Goal: Information Seeking & Learning: Learn about a topic

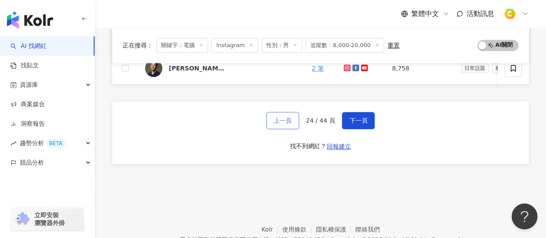
scroll to position [478, 0]
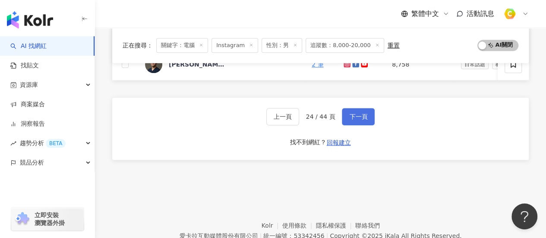
click at [359, 116] on span "下一頁" at bounding box center [358, 116] width 18 height 7
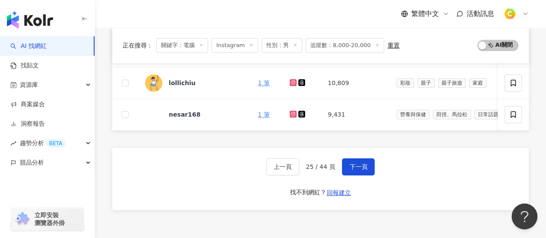
scroll to position [392, 0]
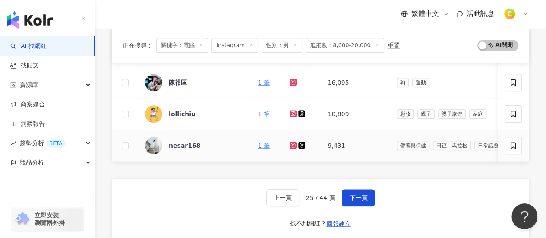
click at [294, 144] on icon at bounding box center [293, 144] width 1 height 1
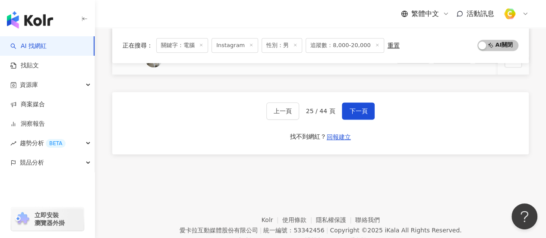
scroll to position [429, 0]
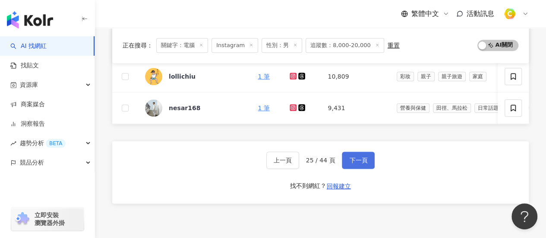
click at [356, 160] on span "下一頁" at bounding box center [358, 160] width 18 height 7
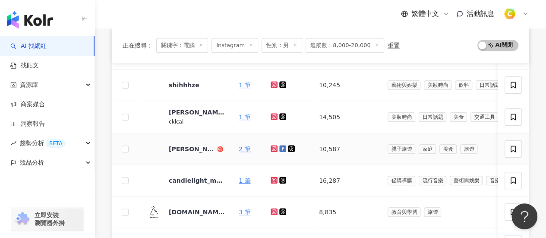
scroll to position [213, 0]
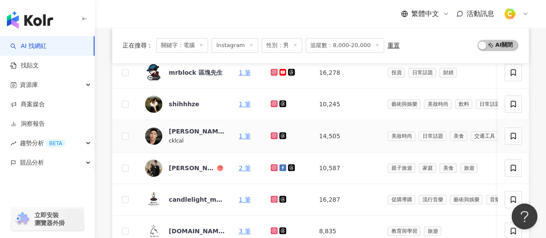
click at [274, 132] on icon at bounding box center [274, 135] width 7 height 7
click at [275, 100] on icon at bounding box center [274, 103] width 7 height 7
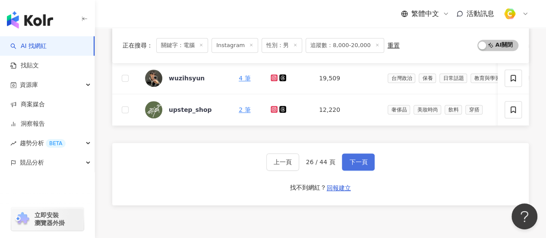
click at [354, 165] on span "下一頁" at bounding box center [358, 161] width 18 height 7
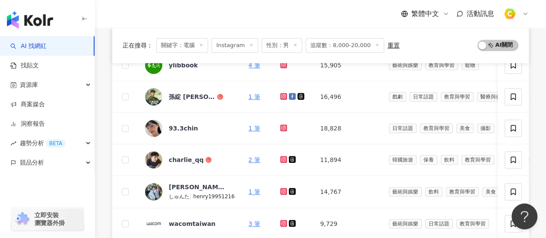
scroll to position [429, 0]
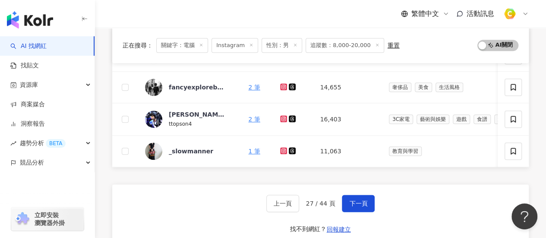
scroll to position [386, 0]
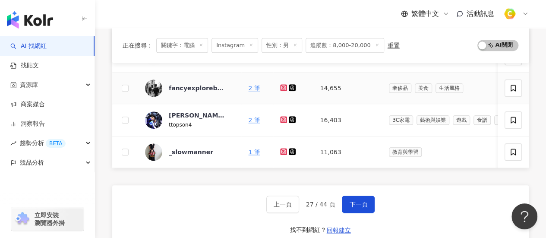
click at [283, 84] on icon at bounding box center [283, 87] width 7 height 7
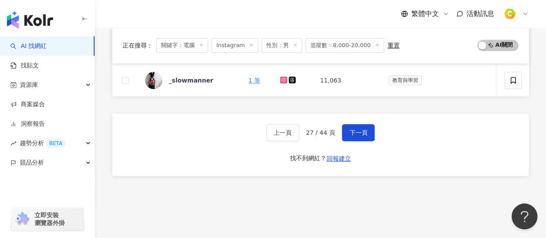
scroll to position [516, 0]
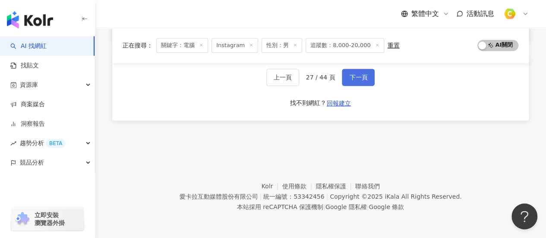
click at [363, 75] on span "下一頁" at bounding box center [358, 77] width 18 height 7
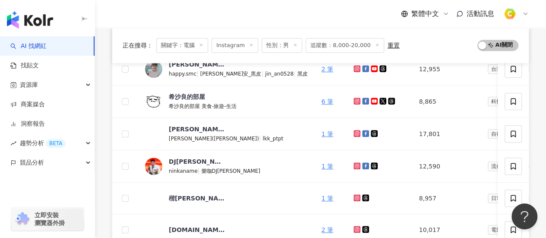
scroll to position [305, 0]
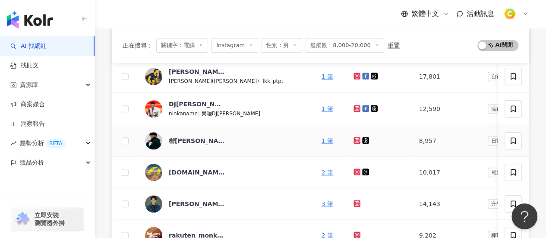
click at [355, 139] on icon at bounding box center [358, 140] width 6 height 5
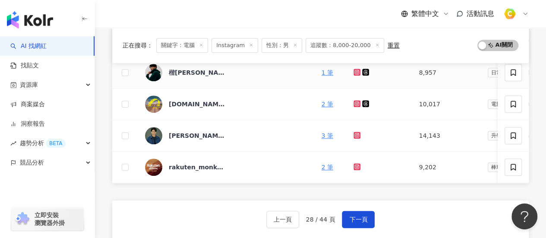
scroll to position [435, 0]
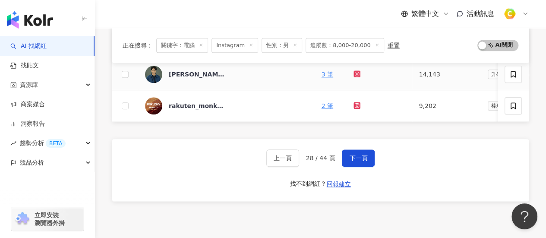
click at [354, 70] on icon at bounding box center [357, 73] width 7 height 7
click at [352, 157] on button "下一頁" at bounding box center [358, 157] width 33 height 17
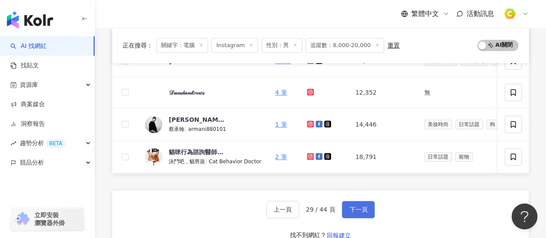
scroll to position [347, 0]
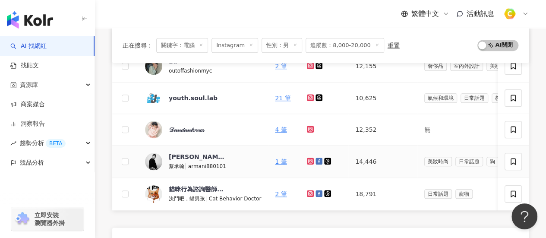
click at [309, 159] on icon at bounding box center [310, 160] width 3 height 3
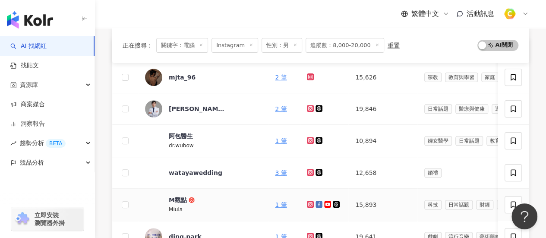
scroll to position [45, 0]
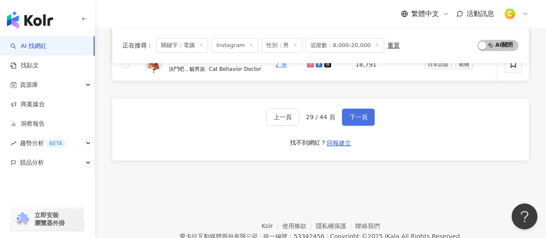
click at [350, 120] on span "下一頁" at bounding box center [358, 117] width 18 height 7
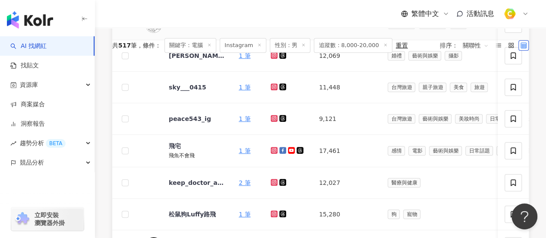
scroll to position [432, 0]
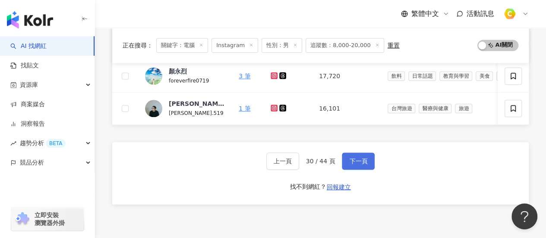
click at [369, 160] on button "下一頁" at bounding box center [358, 160] width 33 height 17
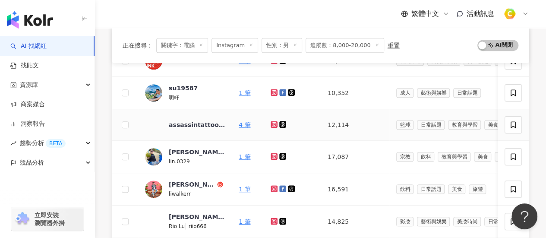
scroll to position [262, 0]
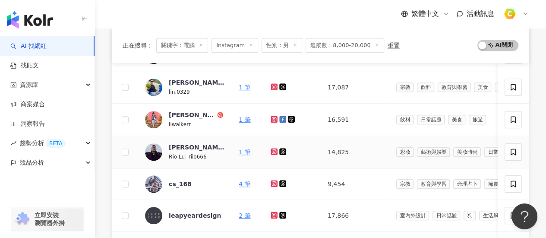
click at [276, 151] on icon at bounding box center [274, 151] width 7 height 7
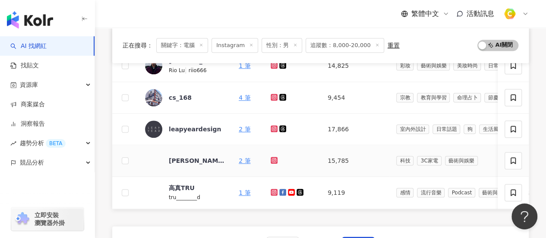
scroll to position [520, 0]
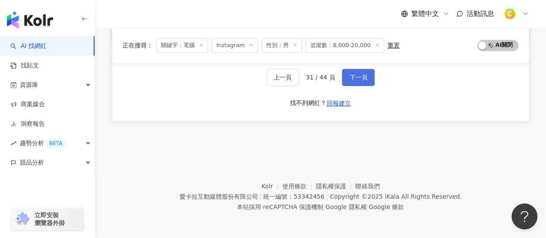
click at [359, 74] on span "下一頁" at bounding box center [358, 77] width 18 height 7
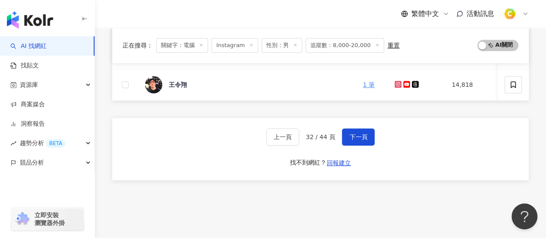
scroll to position [519, 0]
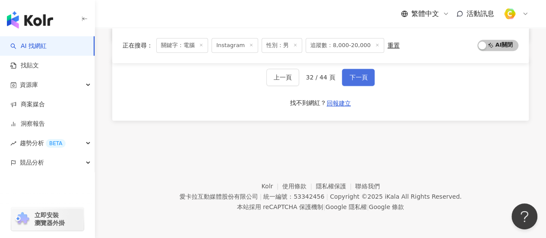
click at [364, 80] on span "下一頁" at bounding box center [358, 77] width 18 height 7
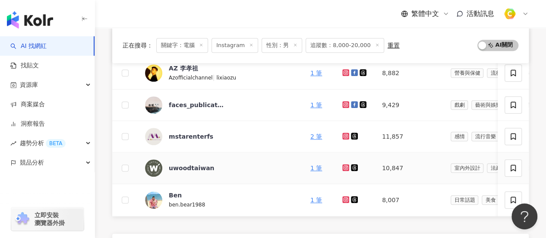
scroll to position [259, 0]
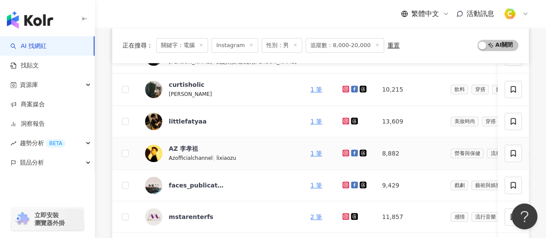
click at [343, 152] on icon at bounding box center [346, 152] width 6 height 5
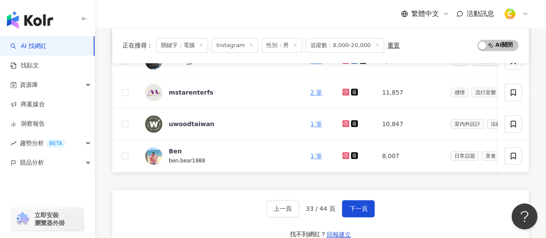
scroll to position [432, 0]
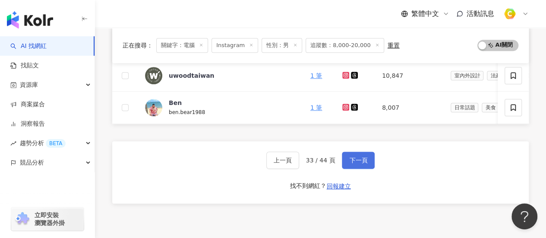
click at [362, 164] on span "下一頁" at bounding box center [358, 160] width 18 height 7
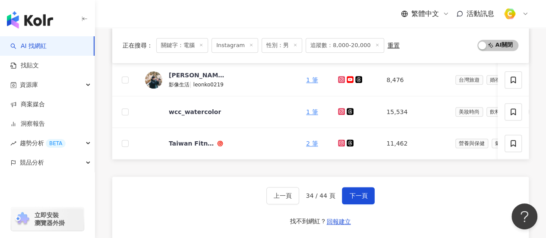
scroll to position [348, 0]
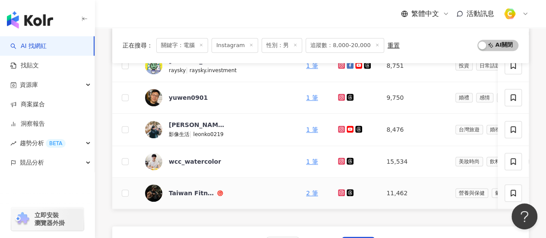
click at [340, 190] on icon at bounding box center [341, 191] width 3 height 3
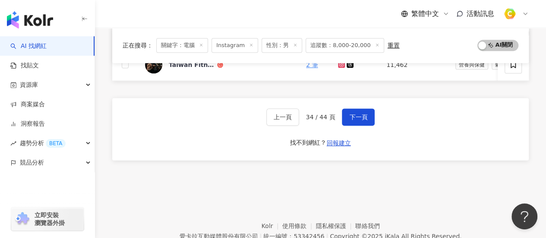
scroll to position [520, 0]
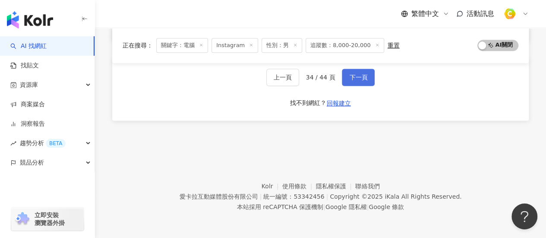
click at [355, 75] on span "下一頁" at bounding box center [358, 77] width 18 height 7
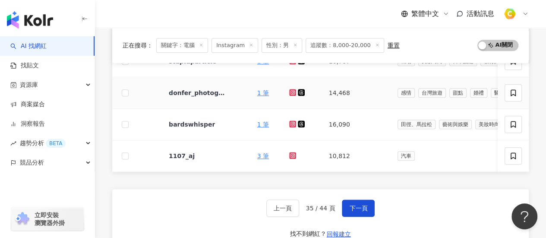
scroll to position [387, 0]
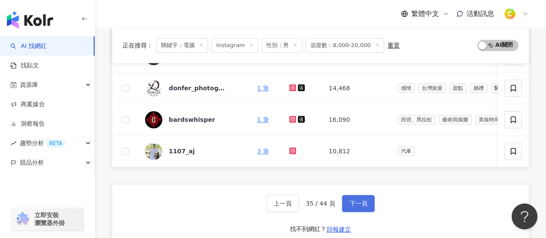
click at [352, 204] on span "下一頁" at bounding box center [358, 203] width 18 height 7
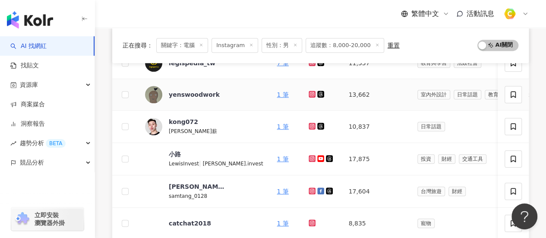
scroll to position [473, 0]
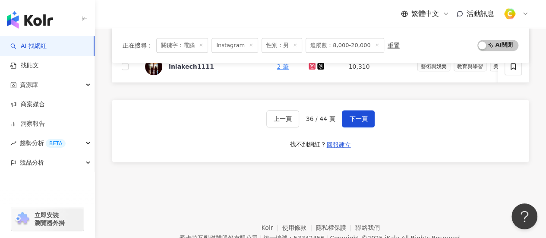
click at [360, 104] on div "上一頁 36 / 44 頁 下一頁 找不到網紅？ 回報建立" at bounding box center [320, 131] width 417 height 62
click at [361, 116] on button "下一頁" at bounding box center [358, 118] width 33 height 17
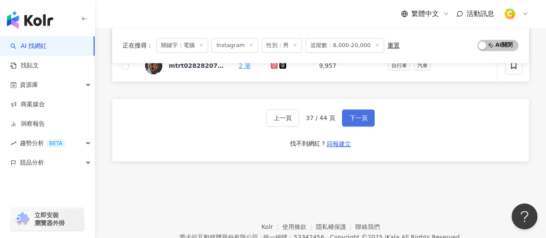
click at [352, 127] on button "下一頁" at bounding box center [358, 117] width 33 height 17
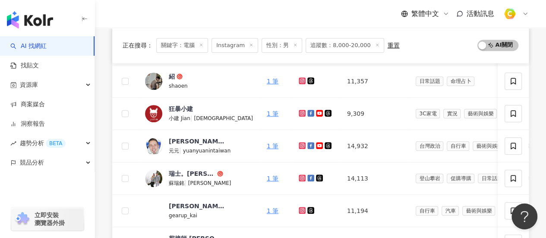
scroll to position [430, 0]
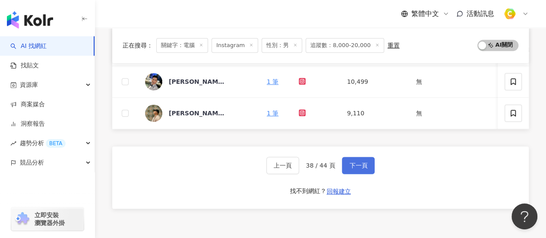
click at [360, 169] on span "下一頁" at bounding box center [358, 165] width 18 height 7
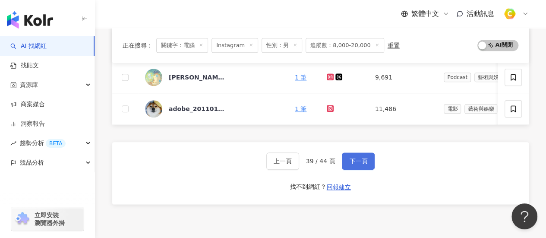
click at [355, 165] on span "下一頁" at bounding box center [358, 161] width 18 height 7
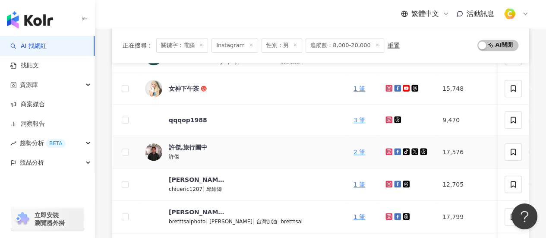
scroll to position [302, 0]
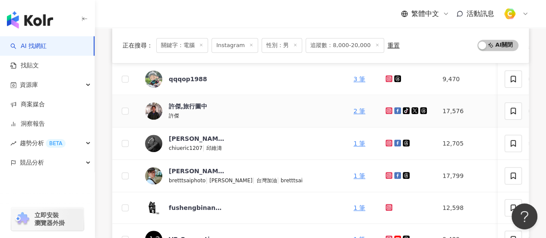
click at [386, 108] on icon at bounding box center [389, 110] width 7 height 7
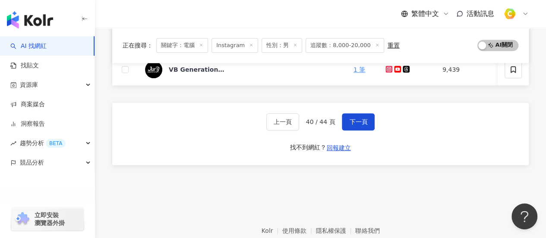
scroll to position [432, 0]
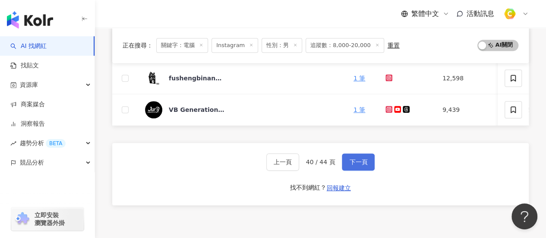
click at [350, 164] on span "下一頁" at bounding box center [358, 161] width 18 height 7
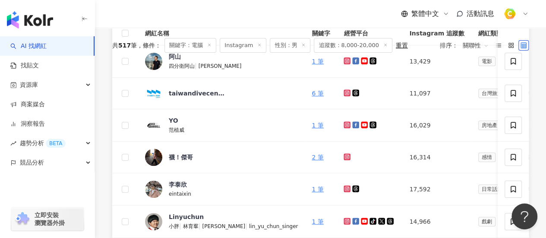
scroll to position [133, 0]
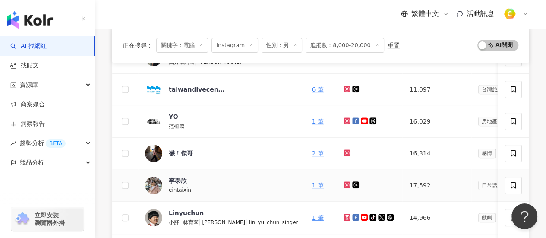
click at [349, 184] on icon at bounding box center [347, 184] width 7 height 7
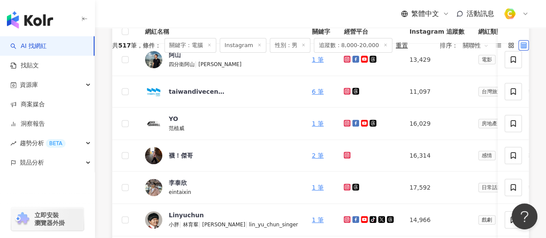
scroll to position [0, 0]
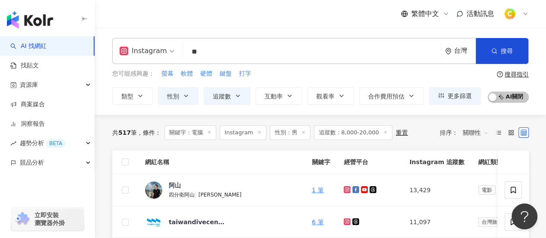
drag, startPoint x: 226, startPoint y: 51, endPoint x: 215, endPoint y: 52, distance: 11.3
click at [225, 51] on input "**" at bounding box center [312, 52] width 251 height 16
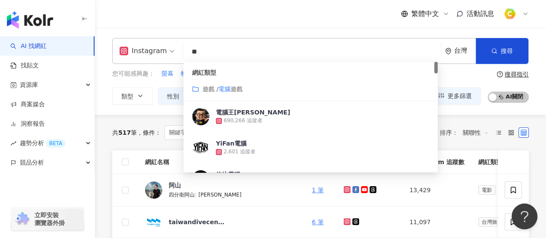
type input "*"
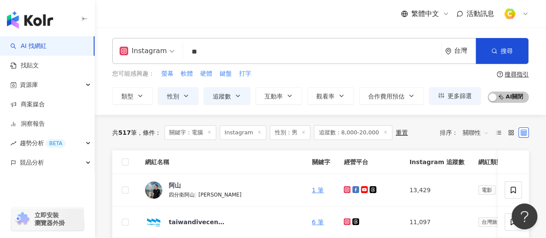
type input "**"
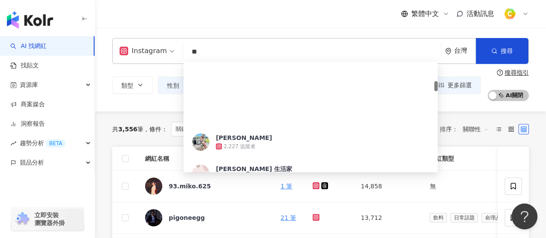
scroll to position [216, 0]
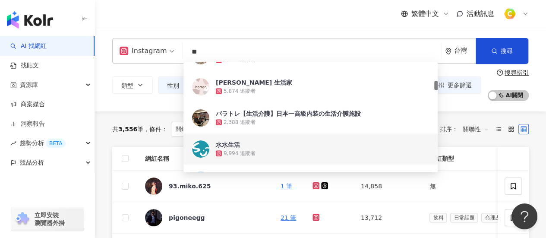
click at [131, 140] on div "共 3,556 筆 條件 ： 關鍵字：生活 Instagram 性別：男 追蹤數：8,000-20,000 重置 排序： 關聯性" at bounding box center [320, 128] width 417 height 35
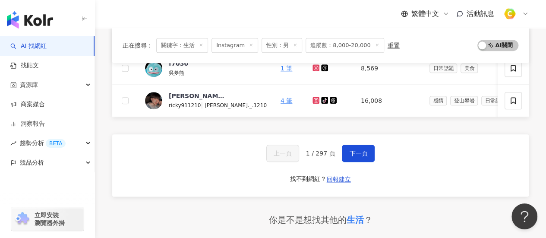
scroll to position [389, 0]
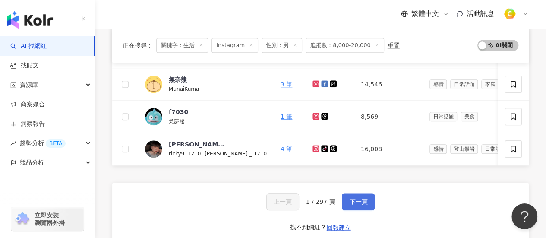
click at [343, 206] on button "下一頁" at bounding box center [358, 201] width 33 height 17
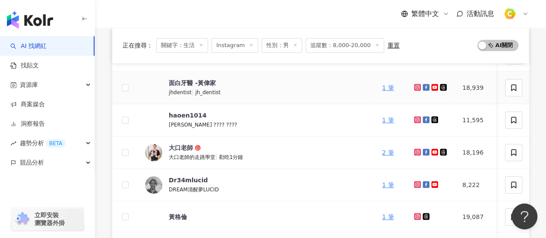
scroll to position [373, 0]
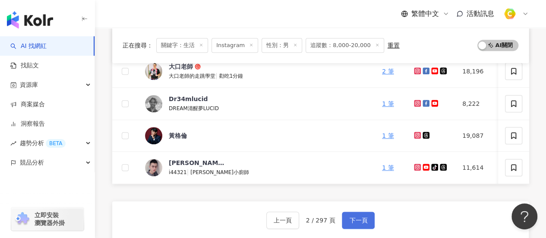
click at [363, 222] on span "下一頁" at bounding box center [358, 220] width 18 height 7
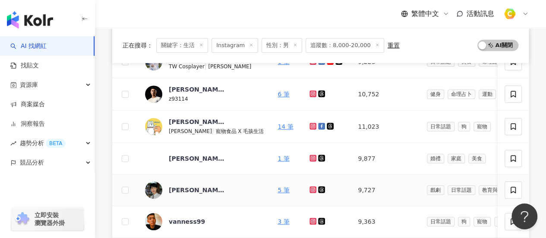
scroll to position [114, 0]
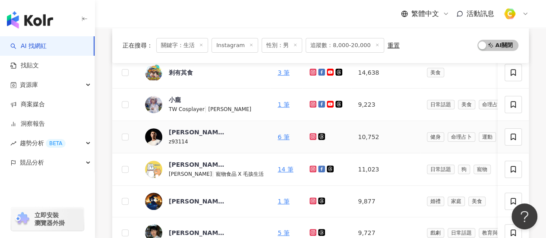
click at [313, 136] on icon at bounding box center [313, 136] width 1 height 1
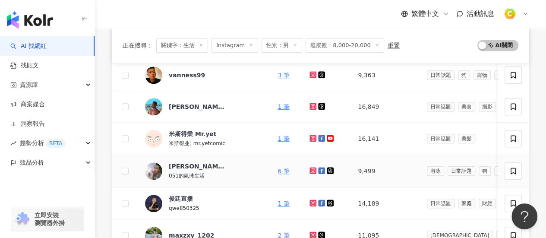
scroll to position [373, 0]
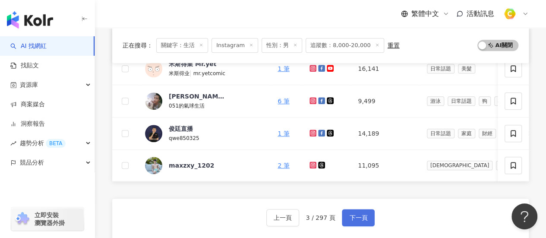
click at [350, 226] on button "下一頁" at bounding box center [358, 217] width 33 height 17
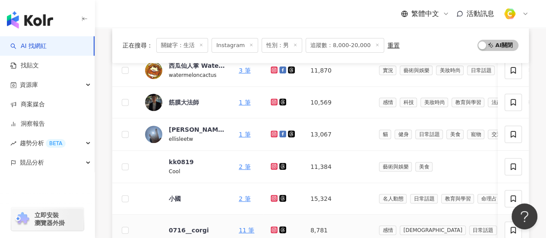
scroll to position [114, 0]
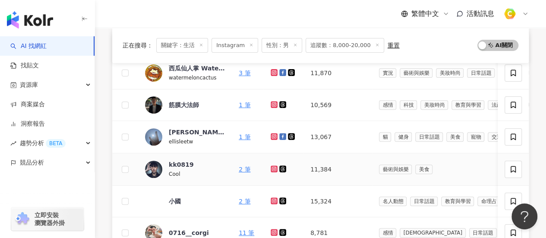
click at [274, 169] on icon at bounding box center [275, 168] width 6 height 5
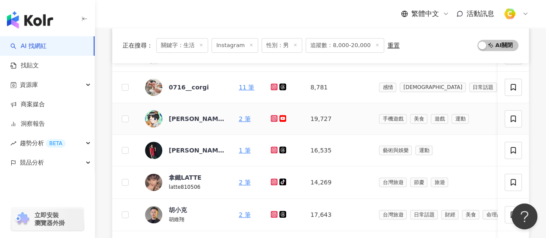
scroll to position [432, 0]
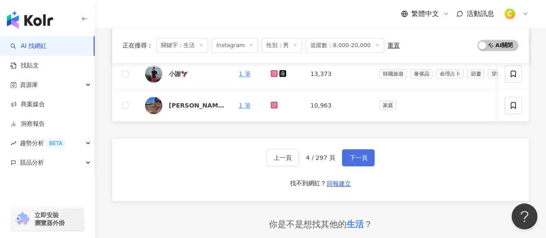
click at [359, 156] on button "下一頁" at bounding box center [358, 157] width 33 height 17
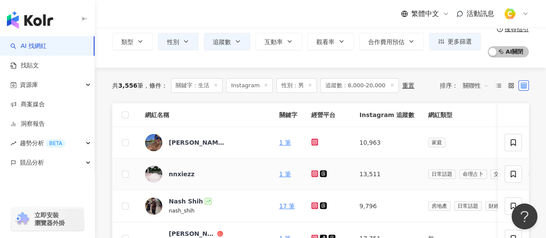
scroll to position [86, 0]
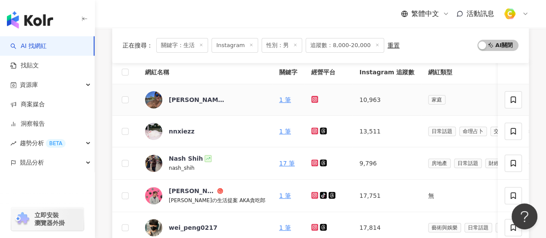
click at [312, 100] on icon at bounding box center [315, 99] width 6 height 5
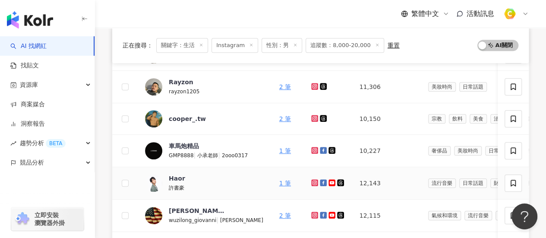
scroll to position [389, 0]
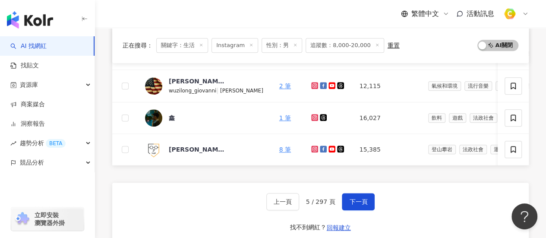
click at [114, 177] on div "網紅名稱 關鍵字 經營平台 Instagram 追蹤數 網紅類型 互動率 漲粉率 觀看率 操作 [PERSON_NAME] 1 筆 10,963 家庭 0% …" at bounding box center [320, 65] width 417 height 615
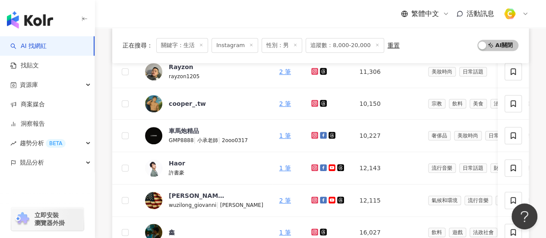
scroll to position [475, 0]
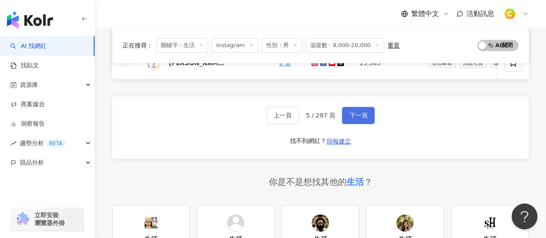
click at [362, 119] on span "下一頁" at bounding box center [358, 115] width 18 height 7
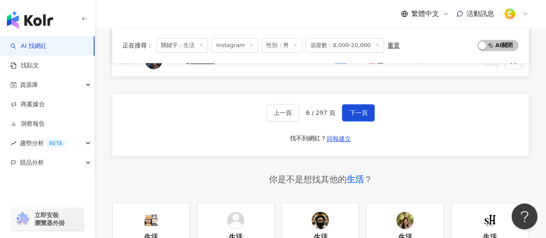
click at [135, 122] on div "上一頁 6 / 297 頁 下一頁 找不到網紅？ 回報建立" at bounding box center [320, 125] width 417 height 62
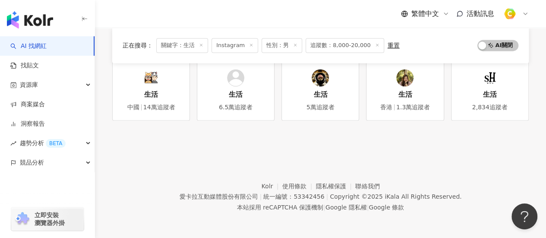
click at [115, 91] on link "生活 中國 14萬追蹤者" at bounding box center [151, 90] width 78 height 60
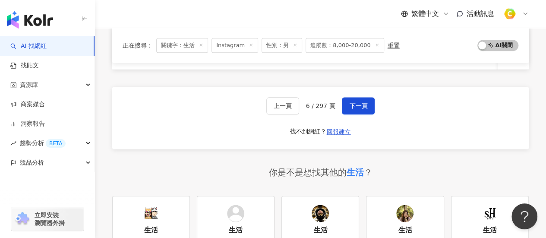
scroll to position [432, 0]
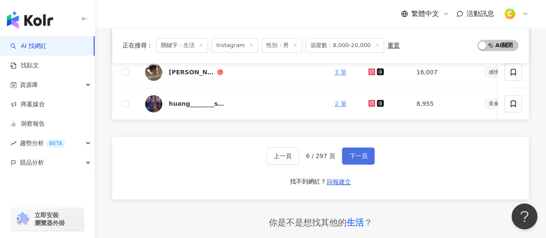
click at [355, 157] on span "下一頁" at bounding box center [358, 155] width 18 height 7
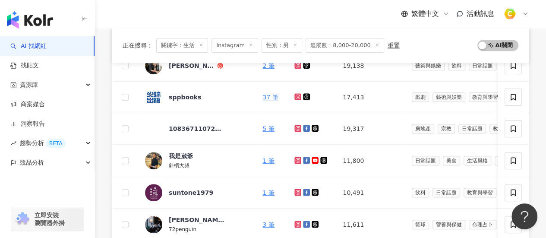
scroll to position [173, 0]
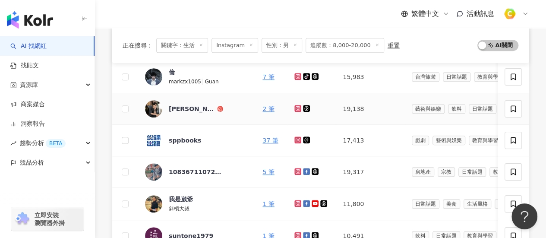
click at [295, 108] on icon at bounding box center [298, 108] width 7 height 7
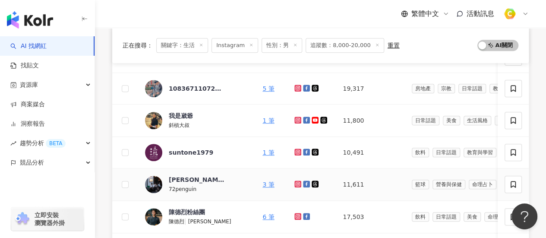
scroll to position [216, 0]
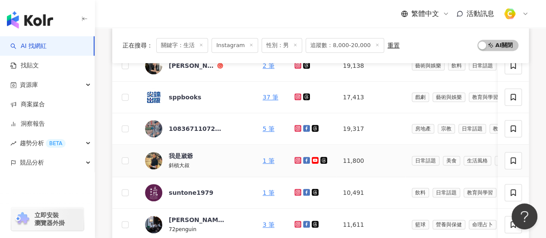
click at [295, 158] on icon at bounding box center [298, 160] width 6 height 5
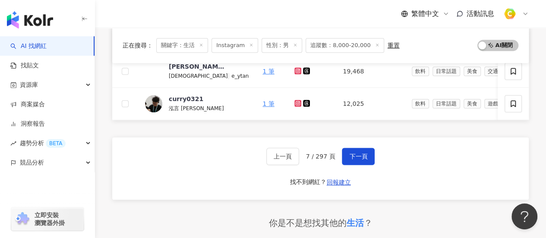
scroll to position [389, 0]
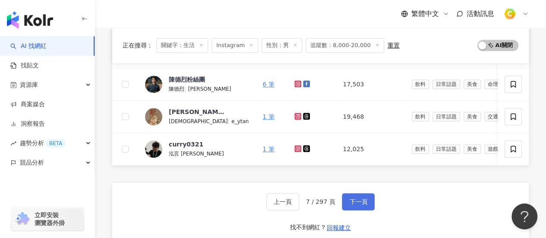
click at [353, 205] on span "下一頁" at bounding box center [358, 201] width 18 height 7
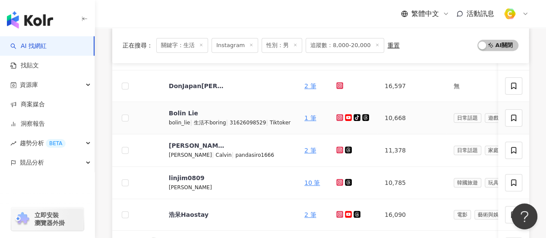
scroll to position [200, 0]
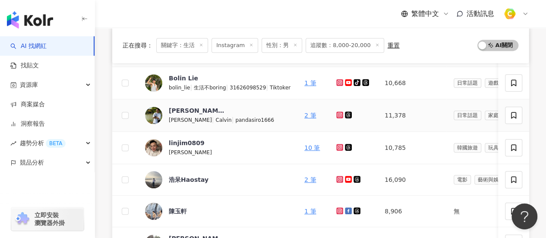
click at [336, 116] on icon at bounding box center [339, 114] width 7 height 7
click at [339, 178] on icon at bounding box center [339, 178] width 1 height 1
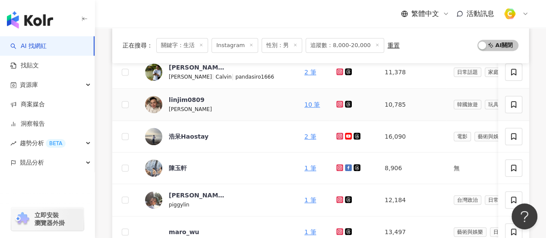
scroll to position [373, 0]
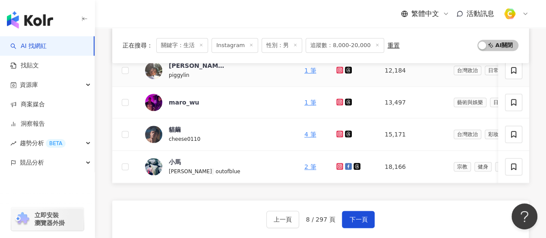
click at [338, 70] on icon at bounding box center [339, 69] width 3 height 3
drag, startPoint x: 362, startPoint y: 217, endPoint x: 369, endPoint y: 184, distance: 33.5
click at [362, 217] on button "下一頁" at bounding box center [358, 219] width 33 height 17
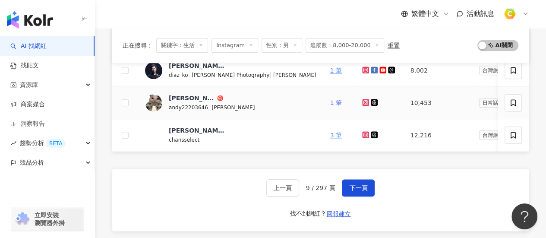
scroll to position [416, 0]
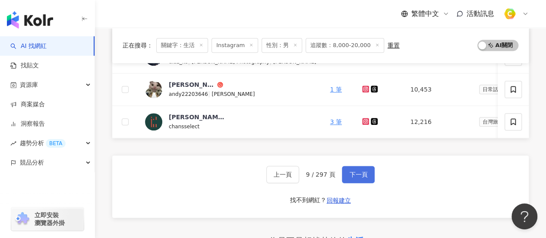
click at [354, 178] on span "下一頁" at bounding box center [358, 174] width 18 height 7
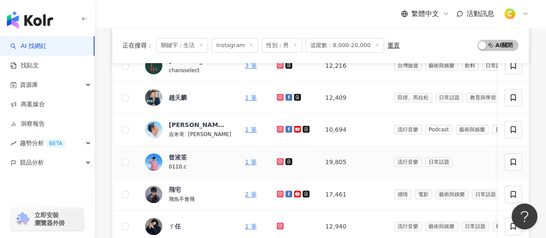
scroll to position [130, 0]
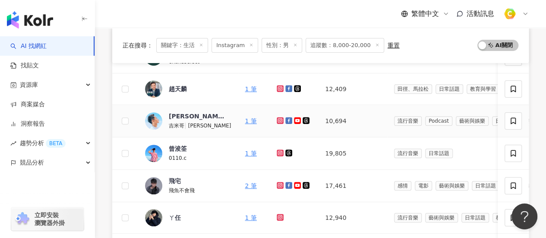
click at [277, 120] on icon at bounding box center [280, 120] width 7 height 7
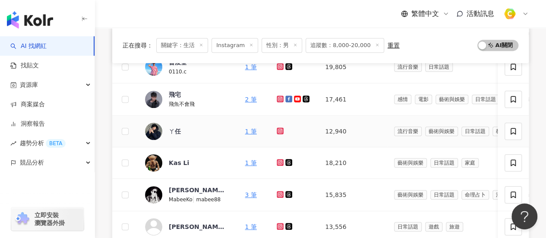
click at [277, 128] on icon at bounding box center [280, 130] width 7 height 7
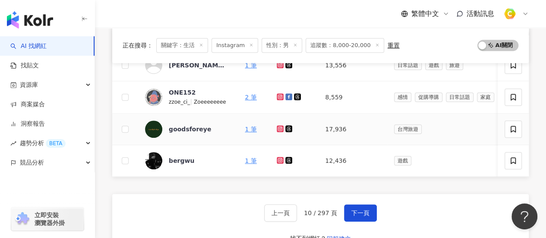
scroll to position [432, 0]
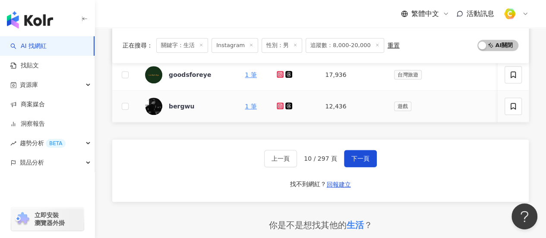
click at [279, 106] on icon at bounding box center [280, 105] width 3 height 3
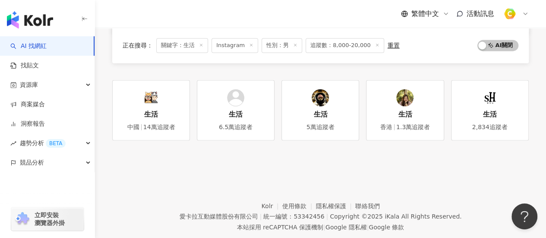
scroll to position [475, 0]
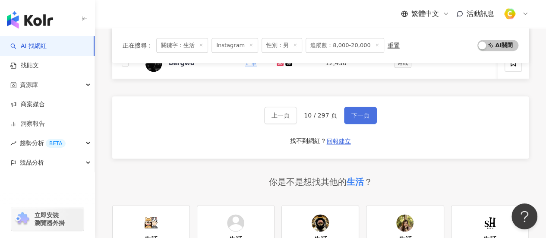
click at [361, 119] on span "下一頁" at bounding box center [361, 115] width 18 height 7
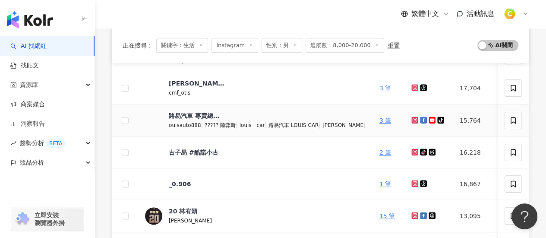
scroll to position [345, 0]
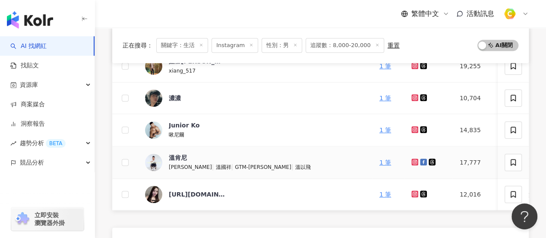
click at [412, 160] on icon at bounding box center [415, 161] width 7 height 7
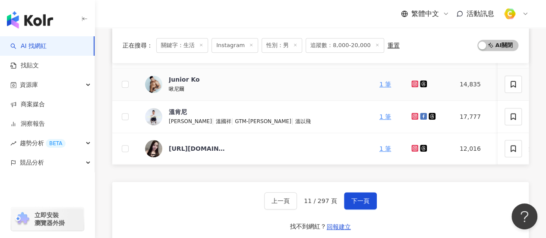
scroll to position [475, 0]
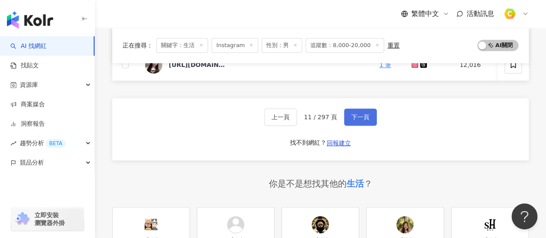
click at [357, 120] on span "下一頁" at bounding box center [361, 117] width 18 height 7
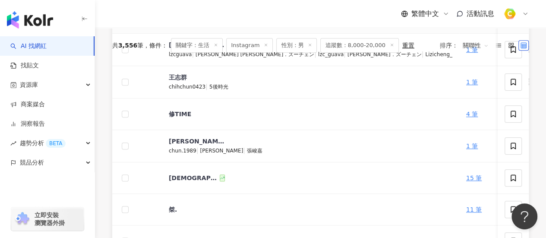
scroll to position [70, 0]
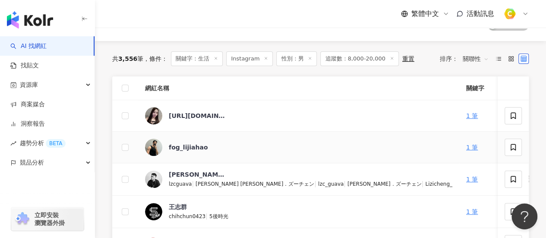
click at [498, 149] on icon at bounding box center [501, 146] width 7 height 7
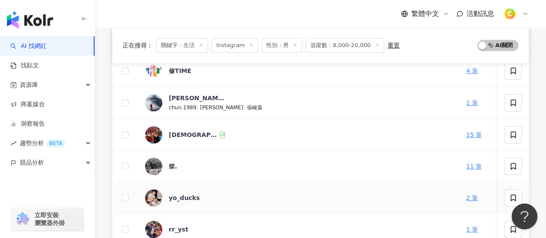
scroll to position [200, 0]
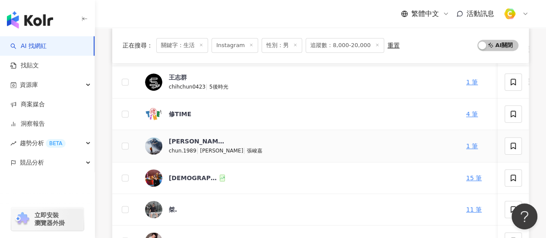
click at [500, 144] on icon at bounding box center [501, 145] width 3 height 3
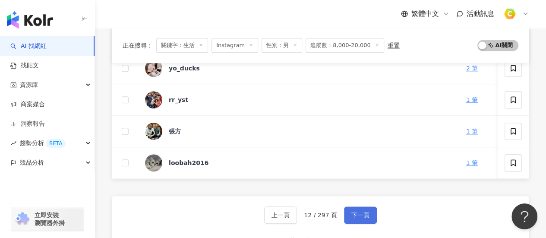
click at [361, 219] on span "下一頁" at bounding box center [361, 215] width 18 height 7
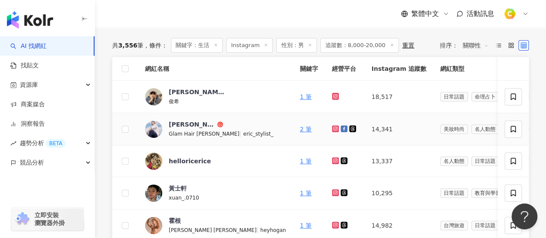
scroll to position [70, 0]
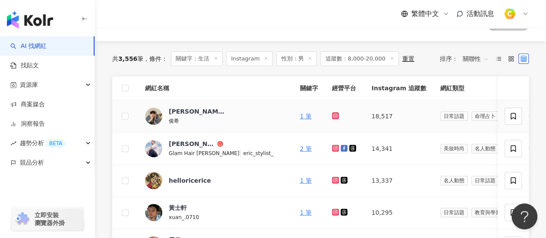
click at [332, 118] on icon at bounding box center [335, 115] width 7 height 7
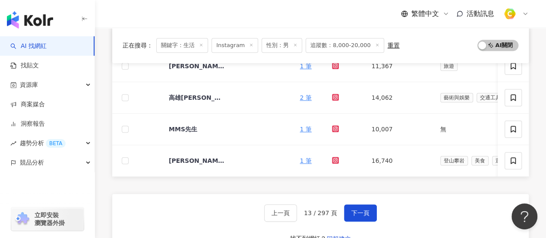
scroll to position [459, 0]
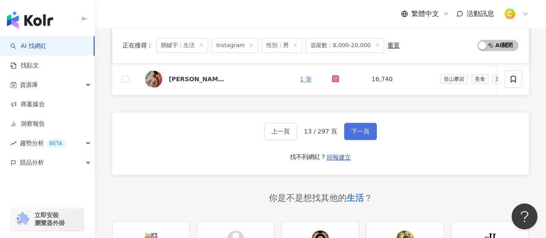
drag, startPoint x: 379, startPoint y: 132, endPoint x: 366, endPoint y: 135, distance: 13.6
click at [379, 132] on div "上一頁 13 / 297 頁 下一頁 找不到網紅？ 回報建立" at bounding box center [320, 143] width 417 height 62
click at [366, 135] on span "下一頁" at bounding box center [361, 131] width 18 height 7
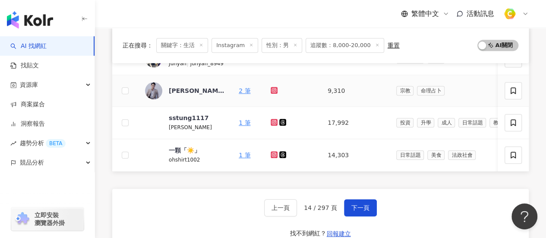
scroll to position [373, 0]
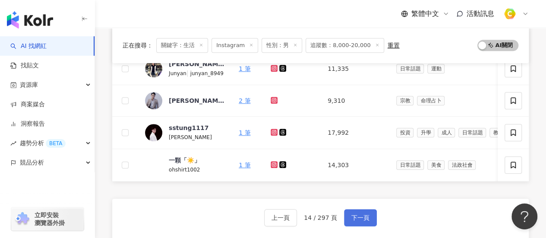
click at [352, 217] on button "下一頁" at bounding box center [360, 217] width 33 height 17
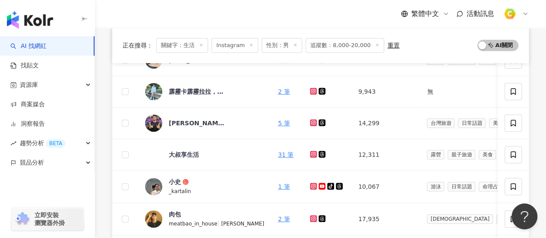
scroll to position [157, 0]
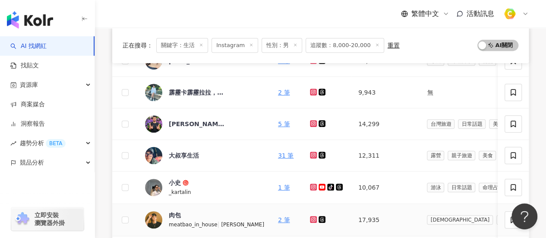
click at [311, 218] on icon at bounding box center [314, 219] width 6 height 5
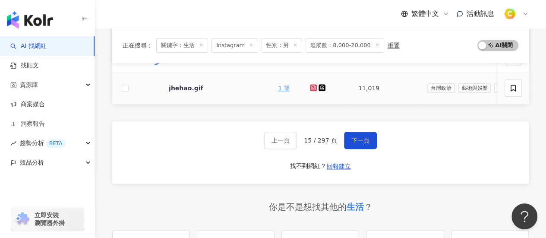
scroll to position [502, 0]
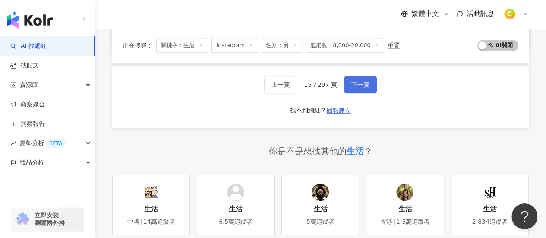
click at [369, 87] on button "下一頁" at bounding box center [360, 84] width 33 height 17
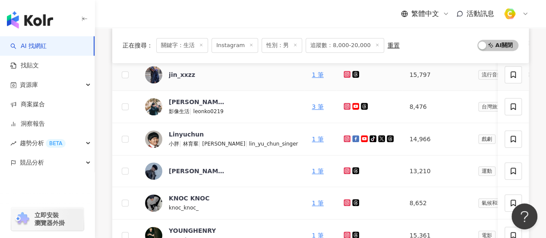
scroll to position [199, 0]
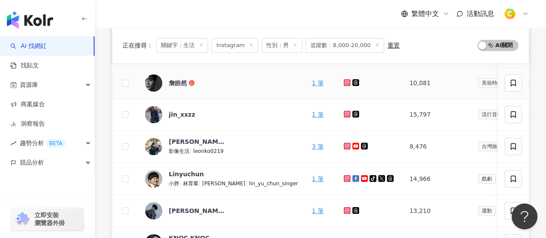
click at [347, 81] on icon at bounding box center [348, 82] width 6 height 5
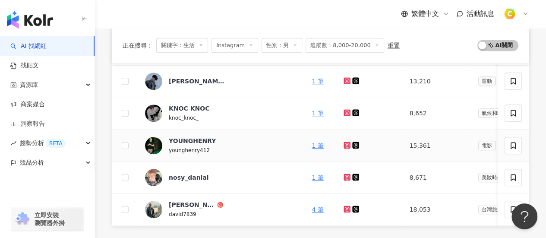
click at [345, 145] on icon at bounding box center [348, 145] width 6 height 5
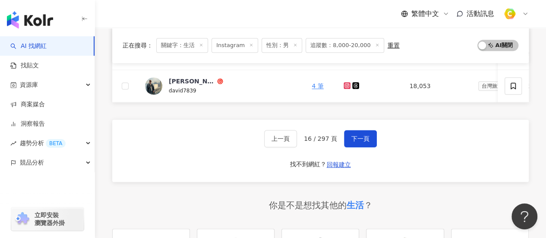
scroll to position [458, 0]
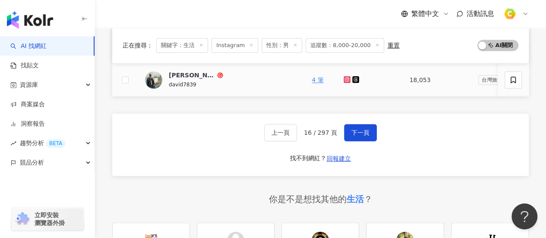
click at [347, 79] on icon at bounding box center [347, 79] width 1 height 1
click at [360, 136] on span "下一頁" at bounding box center [361, 132] width 18 height 7
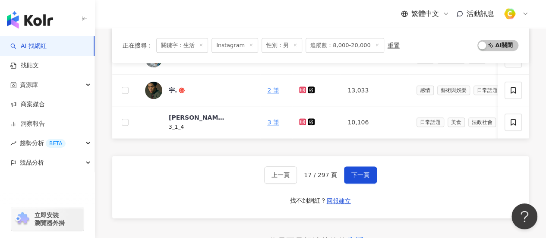
scroll to position [373, 0]
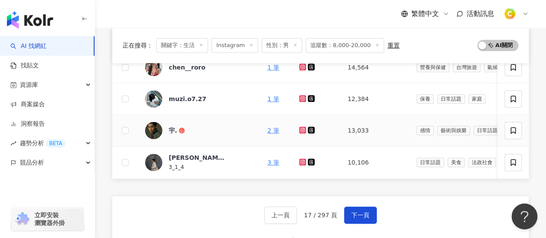
click at [299, 130] on icon at bounding box center [302, 130] width 7 height 7
click at [368, 220] on button "下一頁" at bounding box center [360, 214] width 33 height 17
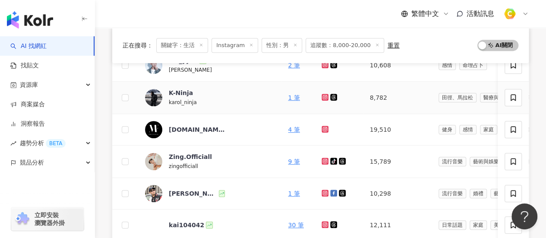
scroll to position [200, 0]
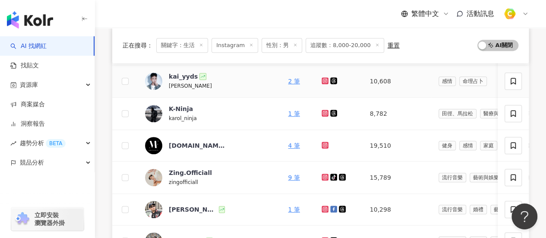
click at [322, 77] on icon at bounding box center [325, 80] width 7 height 7
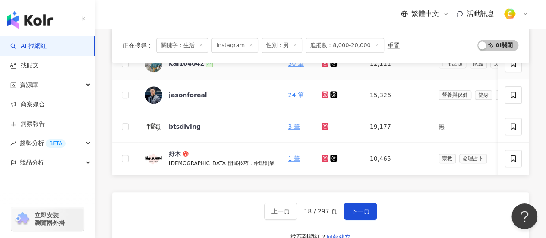
scroll to position [416, 0]
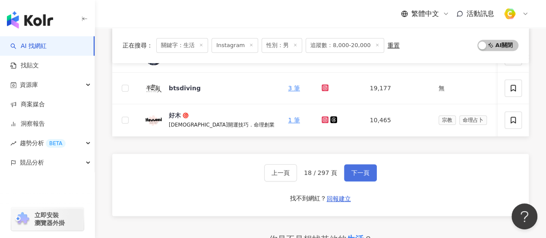
click at [364, 181] on button "下一頁" at bounding box center [360, 172] width 33 height 17
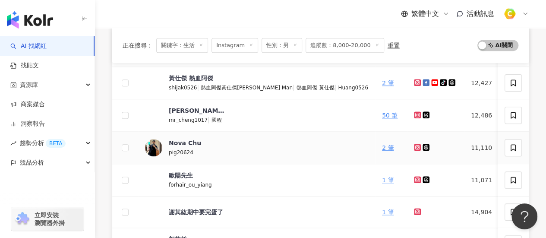
scroll to position [345, 0]
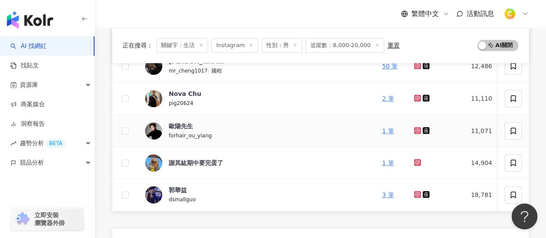
click at [414, 128] on icon at bounding box center [417, 130] width 7 height 7
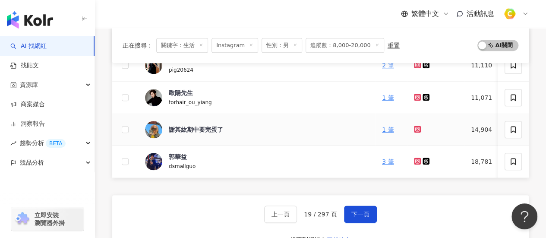
scroll to position [432, 0]
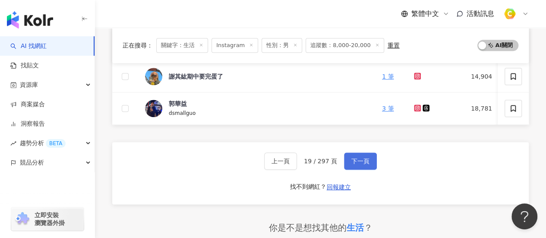
click at [367, 165] on span "下一頁" at bounding box center [361, 161] width 18 height 7
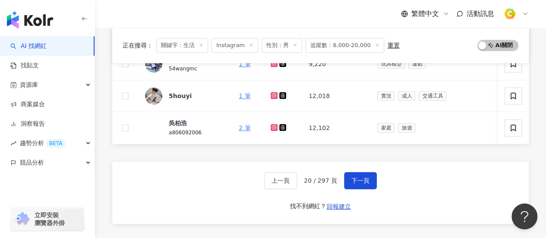
scroll to position [371, 0]
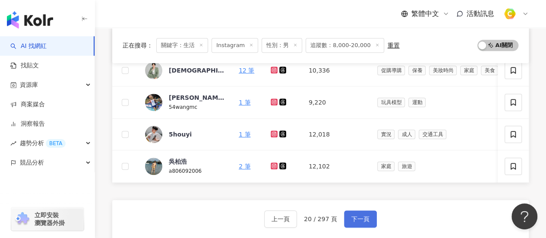
click at [357, 222] on span "下一頁" at bounding box center [361, 218] width 18 height 7
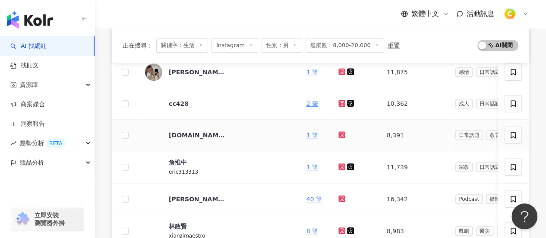
scroll to position [112, 0]
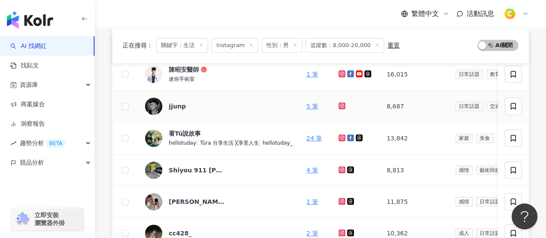
click at [336, 108] on td at bounding box center [356, 107] width 48 height 32
click at [340, 103] on icon at bounding box center [342, 105] width 6 height 5
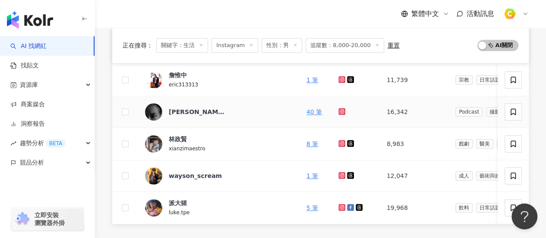
scroll to position [371, 0]
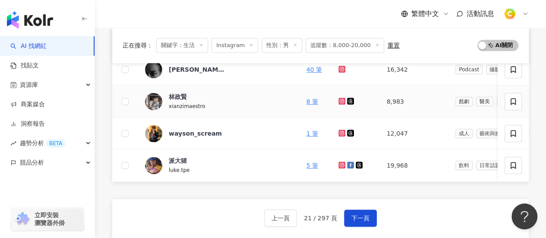
click at [339, 99] on icon at bounding box center [342, 101] width 7 height 7
click at [340, 100] on icon at bounding box center [341, 100] width 3 height 3
click at [352, 222] on span "下一頁" at bounding box center [361, 218] width 18 height 7
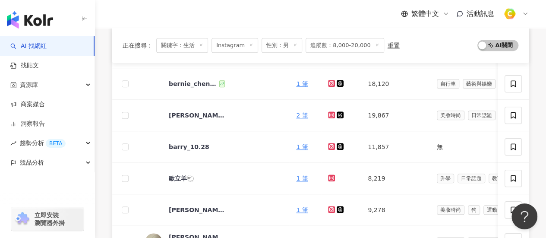
scroll to position [329, 0]
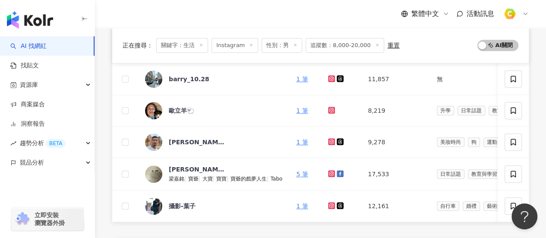
click at [105, 95] on div "正在搜尋 ： 關鍵字：生活 Instagram 性別：男 追蹤數：8,000-20,000 重置 AI 開啟 AI 關閉 網紅名稱 關鍵字 經營平台 Inst…" at bounding box center [320, 106] width 451 height 648
click at [119, 113] on td at bounding box center [125, 111] width 26 height 32
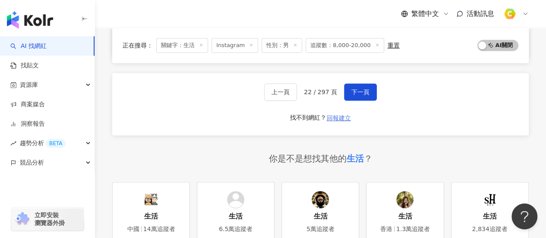
scroll to position [459, 0]
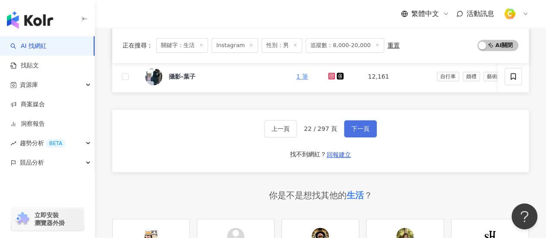
click at [360, 127] on button "下一頁" at bounding box center [360, 128] width 33 height 17
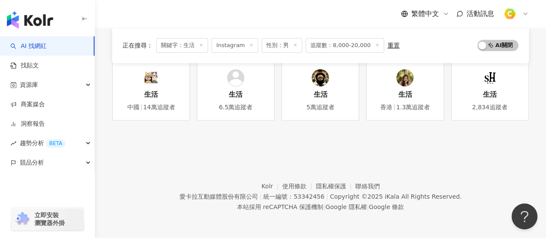
scroll to position [157, 0]
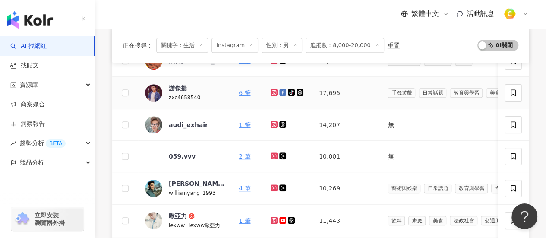
click at [114, 107] on td at bounding box center [125, 93] width 26 height 32
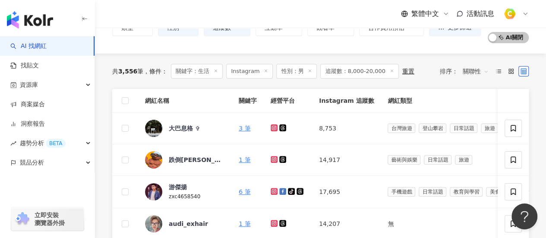
scroll to position [70, 0]
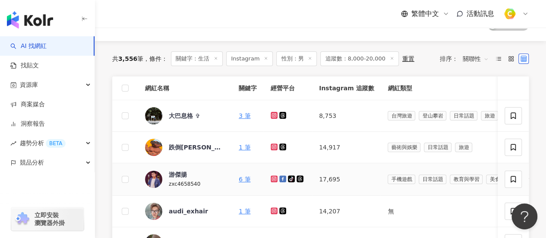
click at [275, 178] on icon at bounding box center [273, 178] width 1 height 1
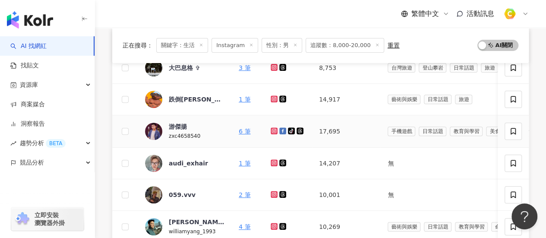
scroll to position [200, 0]
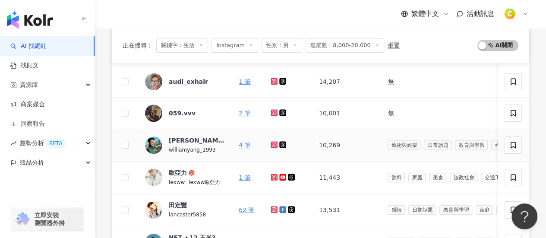
click at [272, 142] on icon at bounding box center [274, 144] width 7 height 7
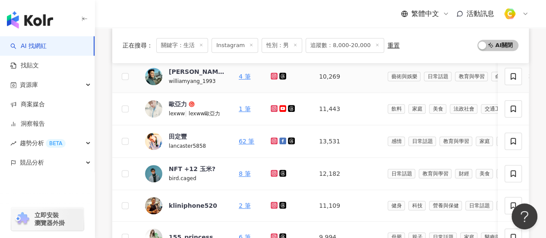
scroll to position [329, 0]
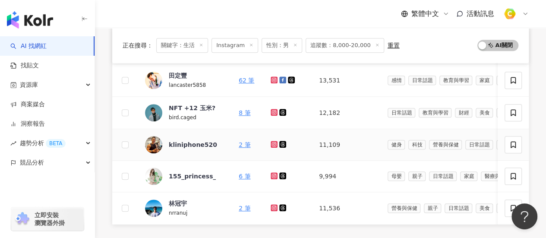
click at [277, 144] on icon at bounding box center [274, 144] width 7 height 7
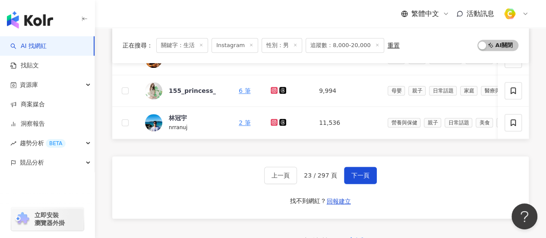
scroll to position [373, 0]
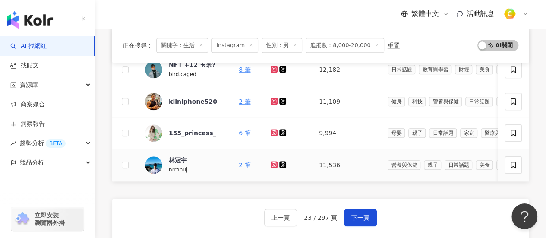
click at [274, 164] on icon at bounding box center [273, 164] width 3 height 3
click at [358, 221] on span "下一頁" at bounding box center [361, 217] width 18 height 7
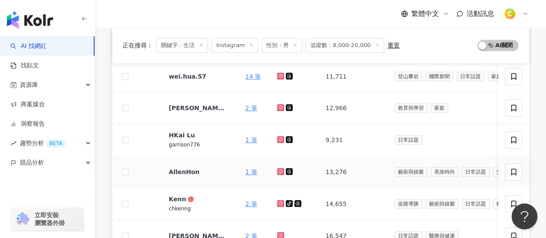
scroll to position [389, 0]
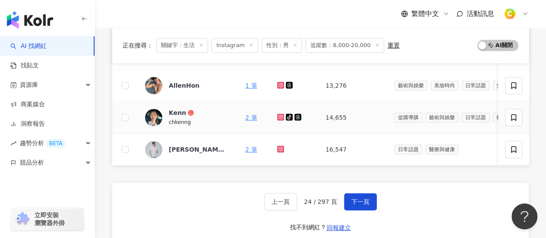
click at [278, 115] on icon at bounding box center [281, 116] width 6 height 5
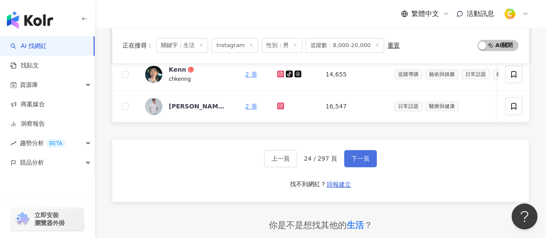
click at [353, 167] on button "下一頁" at bounding box center [360, 158] width 33 height 17
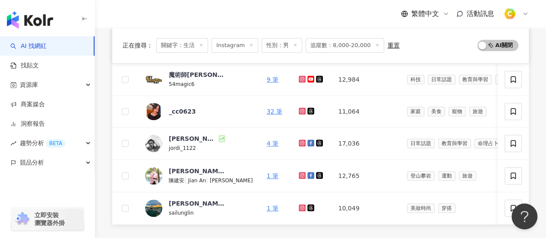
scroll to position [432, 0]
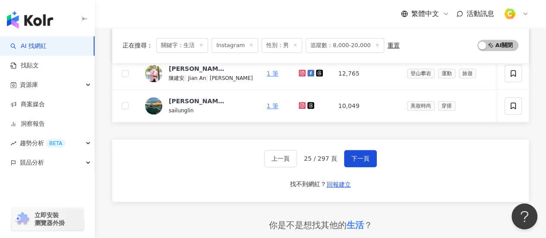
click at [119, 142] on div "網紅名稱 關鍵字 經營平台 Instagram 追蹤數 網紅類型 互動率 漲粉率 觀看率 操作 s.han0104 3 筆 11,299 命理占卜 法政社會 …" at bounding box center [320, 22] width 417 height 615
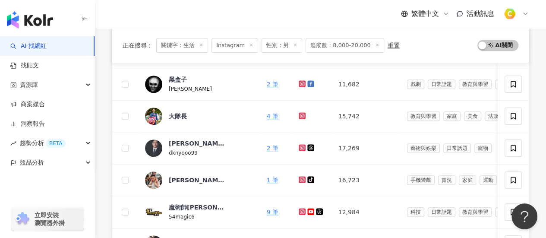
scroll to position [345, 0]
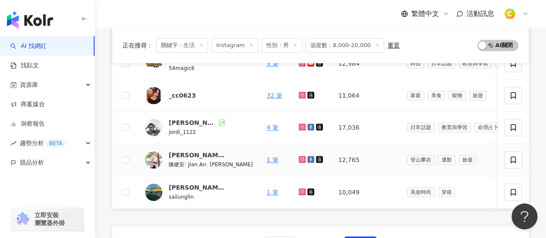
click at [300, 157] on icon at bounding box center [303, 159] width 6 height 5
click at [299, 124] on icon at bounding box center [302, 127] width 7 height 7
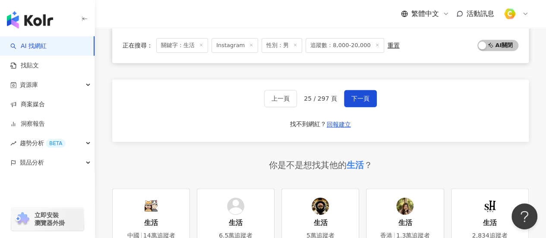
scroll to position [389, 0]
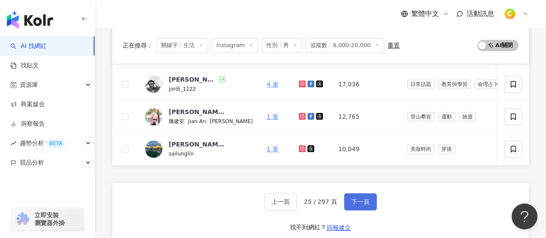
click at [361, 203] on span "下一頁" at bounding box center [361, 201] width 18 height 7
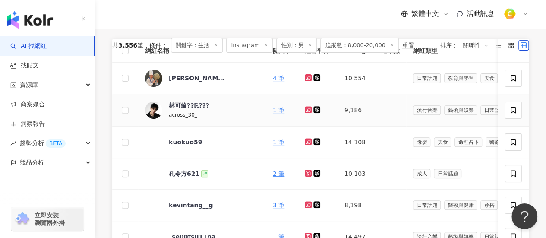
scroll to position [114, 0]
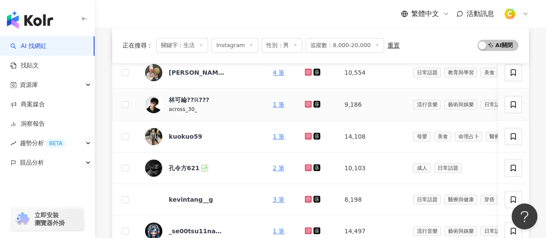
click at [306, 103] on icon at bounding box center [309, 103] width 6 height 5
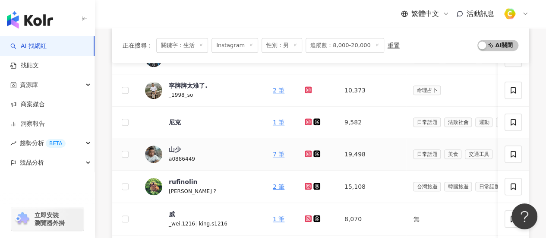
scroll to position [373, 0]
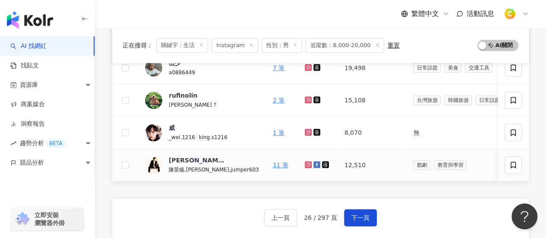
click at [307, 164] on icon at bounding box center [308, 164] width 3 height 3
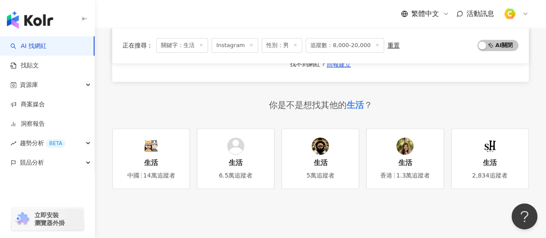
scroll to position [501, 0]
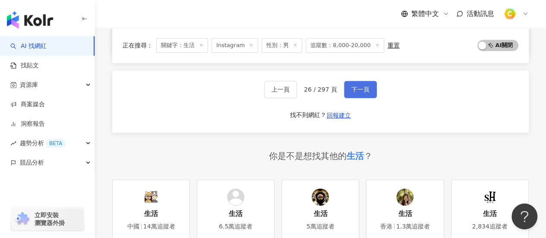
click at [365, 92] on span "下一頁" at bounding box center [361, 89] width 18 height 7
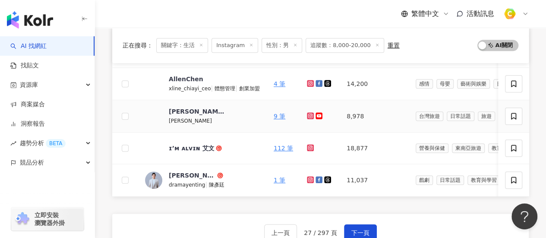
scroll to position [371, 0]
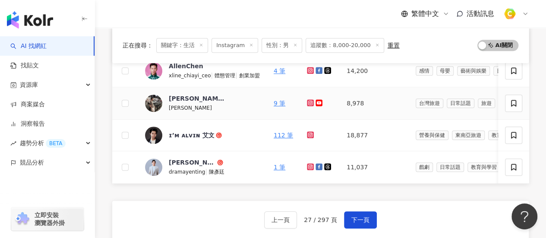
click at [137, 114] on td at bounding box center [125, 103] width 26 height 32
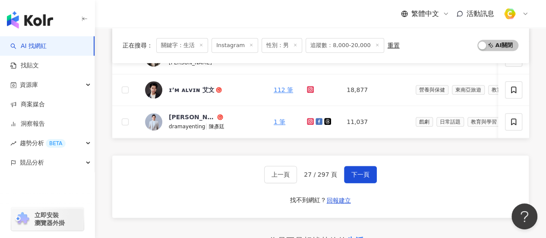
scroll to position [458, 0]
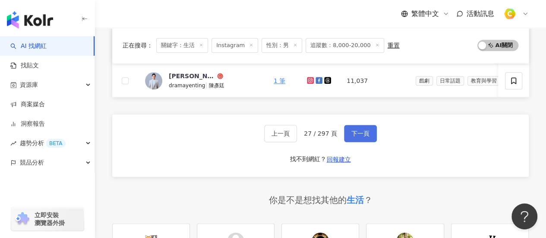
click at [350, 142] on button "下一頁" at bounding box center [360, 133] width 33 height 17
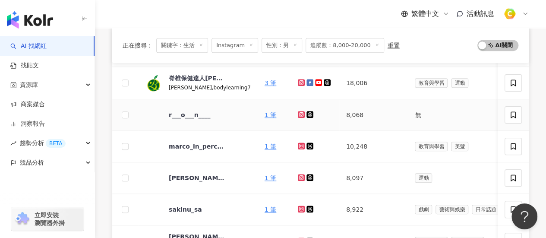
scroll to position [345, 0]
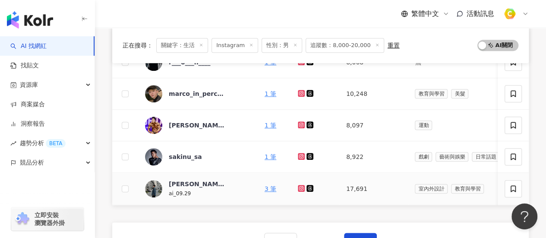
click at [299, 186] on icon at bounding box center [302, 188] width 6 height 5
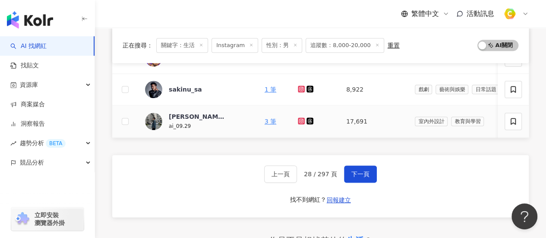
scroll to position [518, 0]
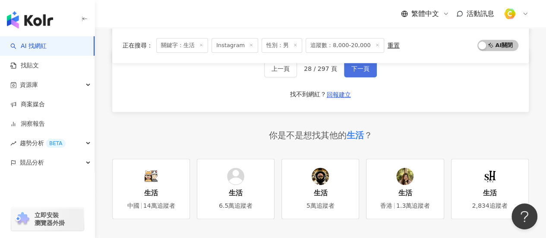
click at [355, 72] on span "下一頁" at bounding box center [361, 68] width 18 height 7
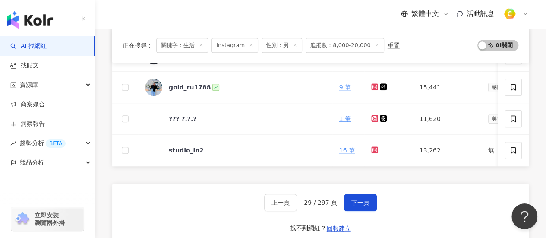
scroll to position [389, 0]
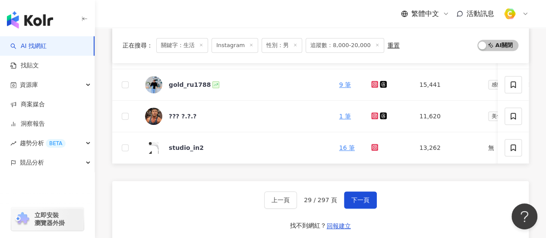
click at [101, 120] on div "正在搜尋 ： 關鍵字：生活 Instagram 性別：男 追蹤數：8,000-20,000 重置 AI 開啟 AI 關閉 網紅名稱 關鍵字 經營平台 Inst…" at bounding box center [320, 47] width 451 height 649
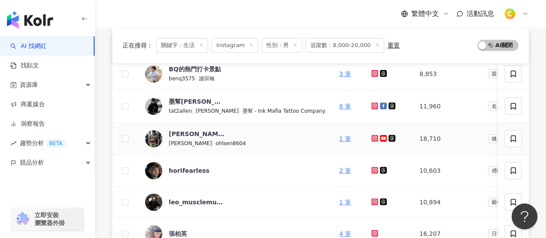
scroll to position [111, 0]
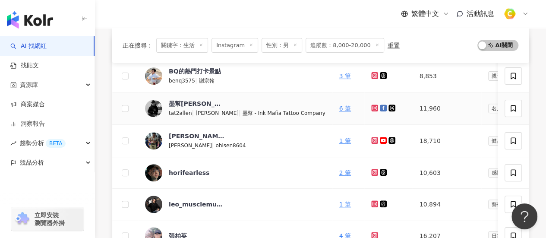
click at [373, 107] on icon at bounding box center [374, 107] width 3 height 3
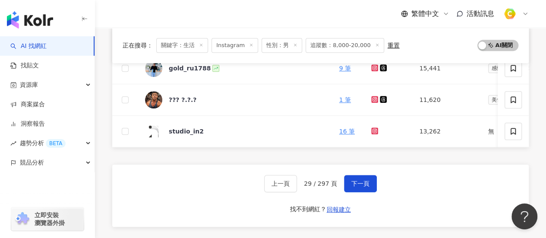
scroll to position [197, 0]
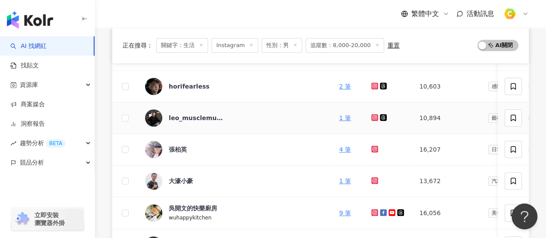
click at [371, 118] on icon at bounding box center [374, 117] width 7 height 7
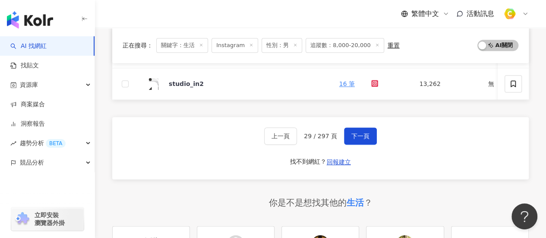
scroll to position [499, 0]
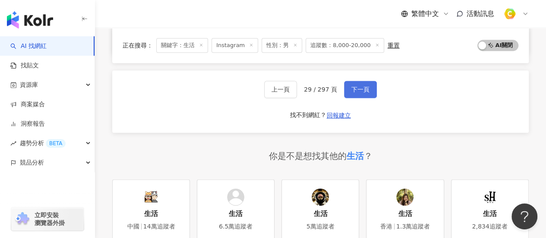
click at [357, 93] on span "下一頁" at bounding box center [361, 89] width 18 height 7
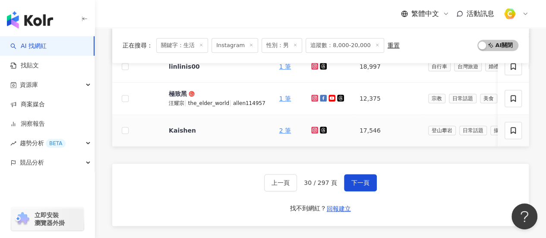
scroll to position [283, 0]
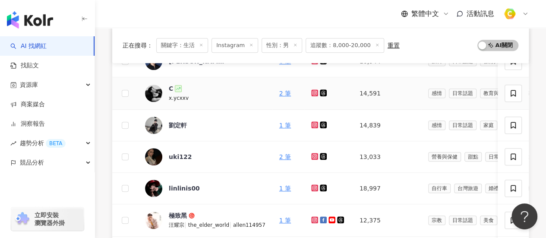
click at [314, 94] on icon at bounding box center [314, 92] width 7 height 7
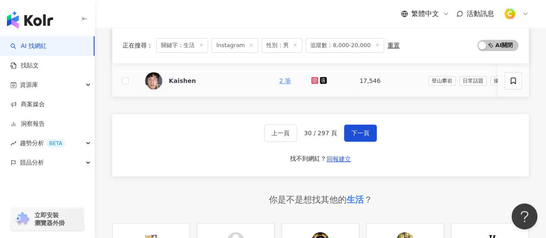
scroll to position [499, 0]
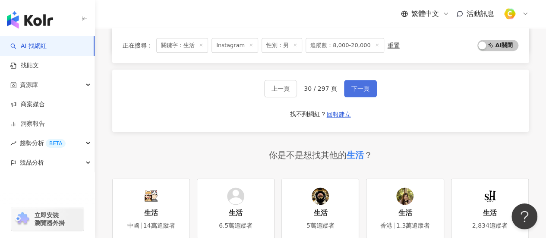
click at [355, 91] on span "下一頁" at bounding box center [361, 88] width 18 height 7
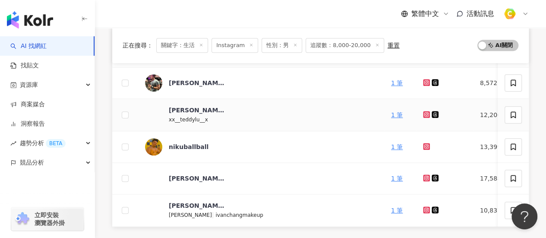
scroll to position [413, 0]
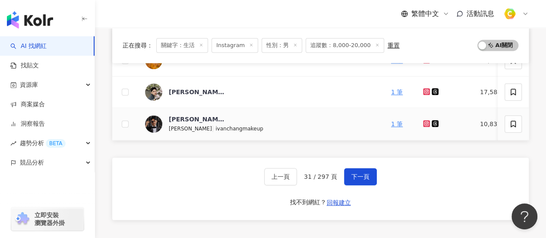
click at [423, 122] on icon at bounding box center [426, 123] width 7 height 7
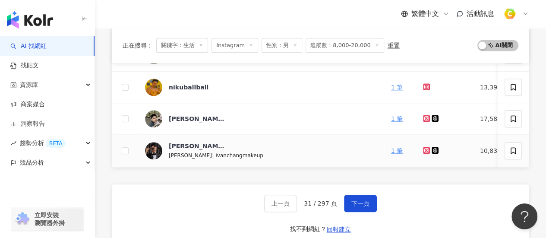
scroll to position [326, 0]
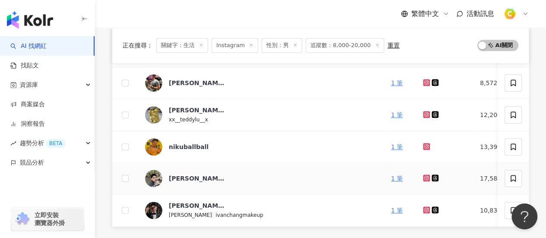
click at [425, 177] on icon at bounding box center [426, 177] width 3 height 3
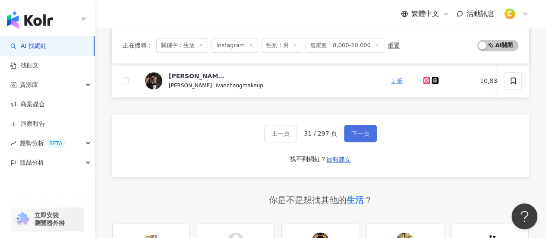
click at [356, 135] on span "下一頁" at bounding box center [361, 133] width 18 height 7
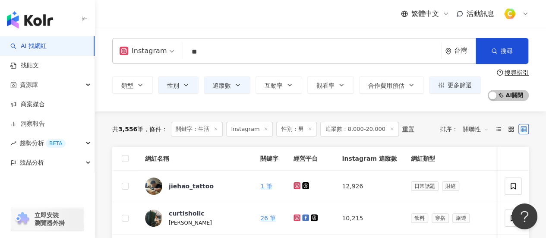
scroll to position [130, 0]
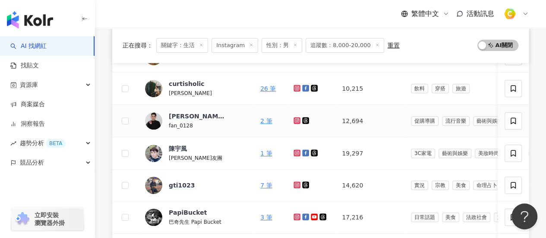
click at [296, 122] on icon at bounding box center [298, 120] width 6 height 5
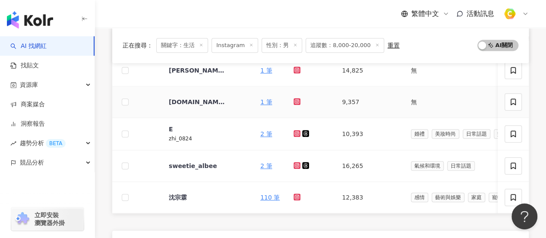
scroll to position [389, 0]
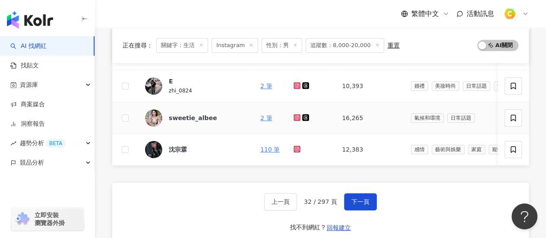
click at [295, 115] on icon at bounding box center [298, 117] width 6 height 5
click at [295, 147] on icon at bounding box center [298, 148] width 6 height 5
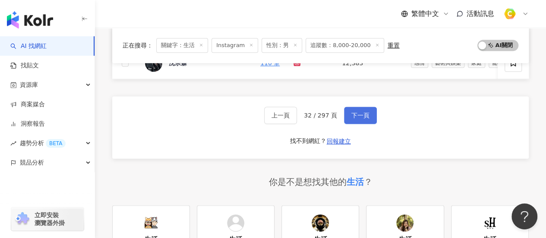
click at [358, 124] on button "下一頁" at bounding box center [360, 115] width 33 height 17
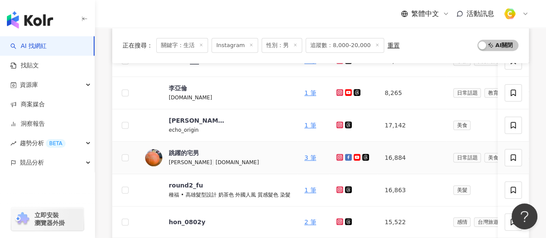
scroll to position [70, 0]
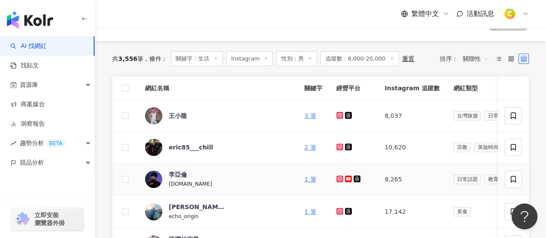
click at [336, 177] on icon at bounding box center [339, 178] width 7 height 7
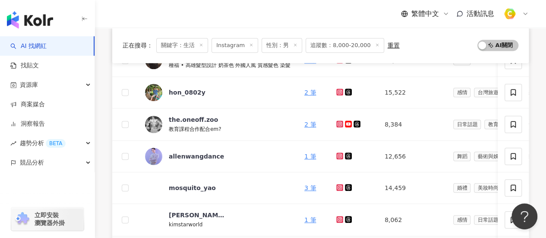
scroll to position [416, 0]
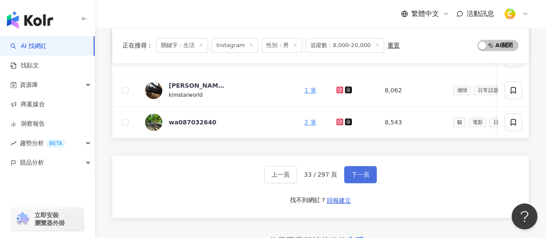
click at [360, 176] on span "下一頁" at bounding box center [361, 174] width 18 height 7
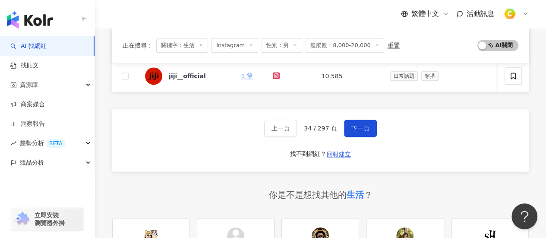
scroll to position [502, 0]
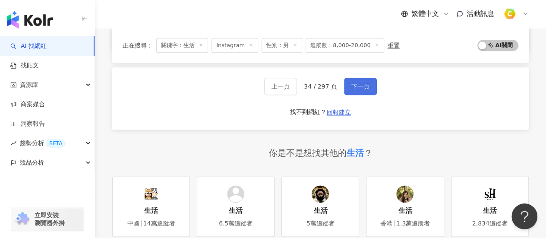
click at [361, 95] on button "下一頁" at bounding box center [360, 86] width 33 height 17
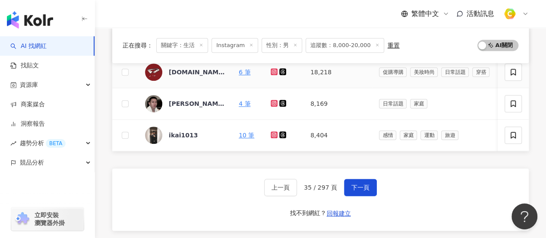
scroll to position [459, 0]
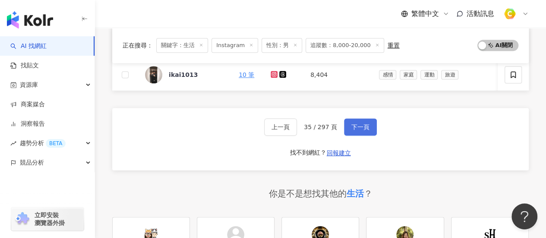
click at [358, 136] on button "下一頁" at bounding box center [360, 126] width 33 height 17
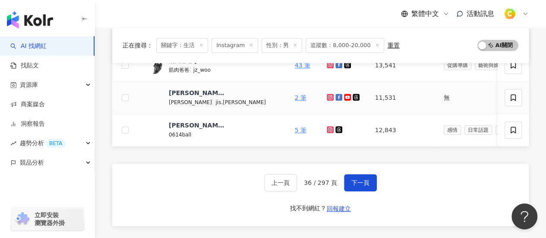
scroll to position [373, 0]
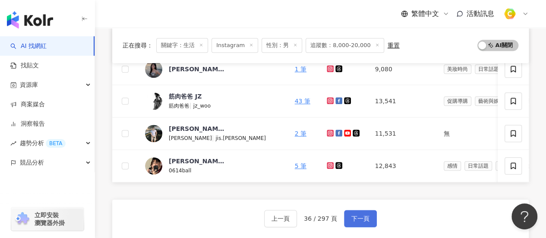
click at [367, 218] on button "下一頁" at bounding box center [360, 218] width 33 height 17
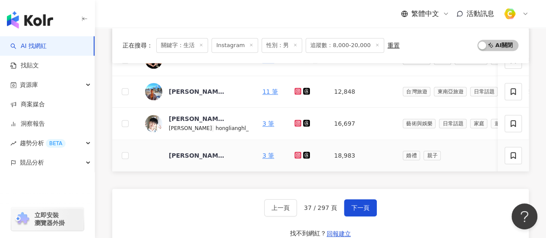
scroll to position [416, 0]
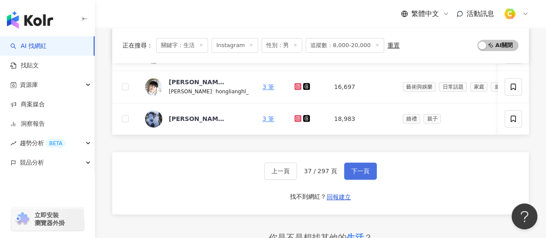
click at [356, 174] on span "下一頁" at bounding box center [361, 171] width 18 height 7
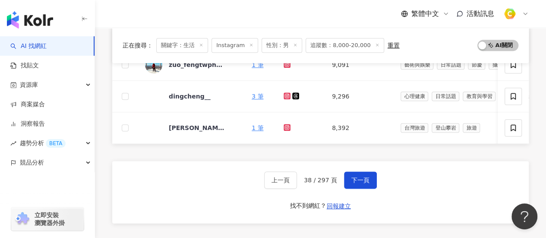
scroll to position [459, 0]
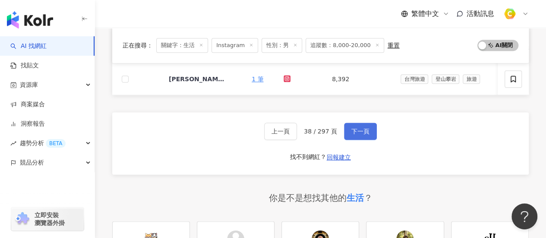
click at [365, 133] on span "下一頁" at bounding box center [361, 131] width 18 height 7
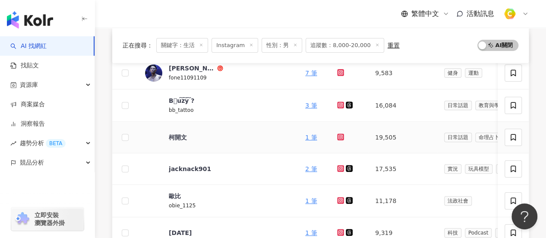
scroll to position [70, 0]
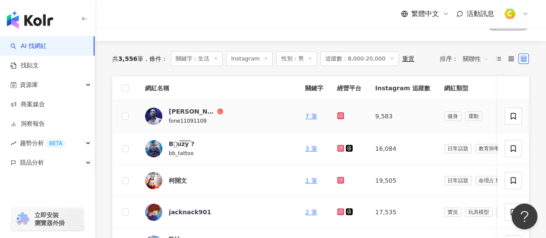
click at [339, 117] on icon at bounding box center [340, 115] width 3 height 3
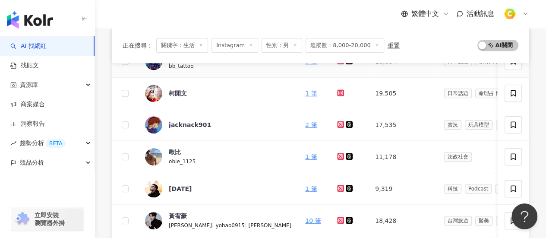
scroll to position [243, 0]
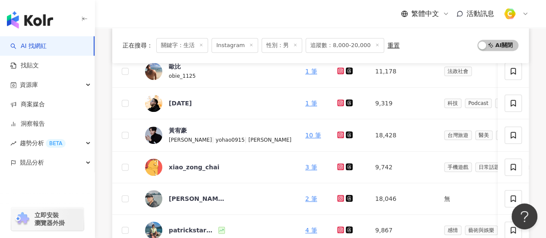
click at [111, 98] on div "正在搜尋 ： 關鍵字：生活 Instagram 性別：男 追蹤數：8,000-20,000 重置 AI 開啟 AI 關閉 網紅名稱 關鍵字 經營平台 Inst…" at bounding box center [320, 192] width 451 height 649
click at [338, 104] on icon at bounding box center [341, 102] width 6 height 5
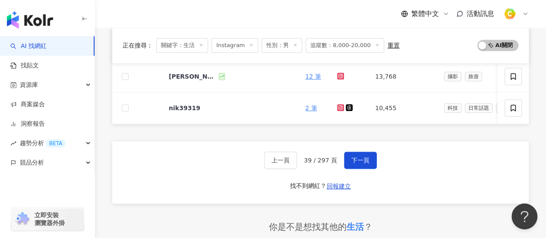
scroll to position [416, 0]
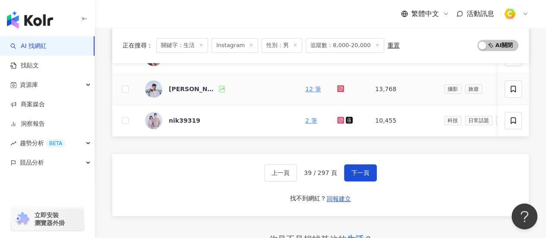
click at [338, 86] on icon at bounding box center [341, 88] width 6 height 5
click at [339, 120] on icon at bounding box center [340, 119] width 3 height 3
click at [359, 176] on span "下一頁" at bounding box center [361, 172] width 18 height 7
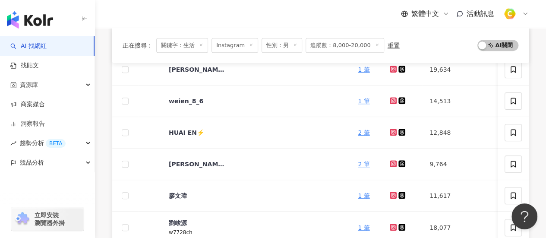
scroll to position [243, 0]
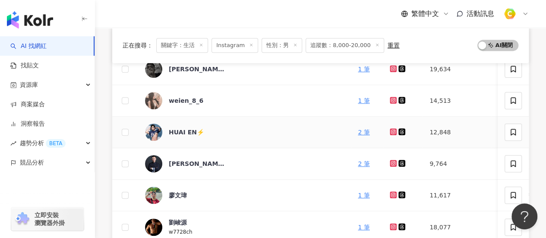
click at [391, 130] on icon at bounding box center [394, 131] width 6 height 5
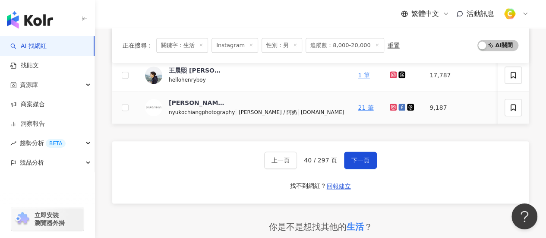
scroll to position [416, 0]
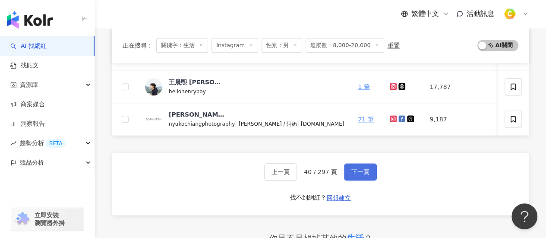
click at [363, 171] on button "下一頁" at bounding box center [360, 171] width 33 height 17
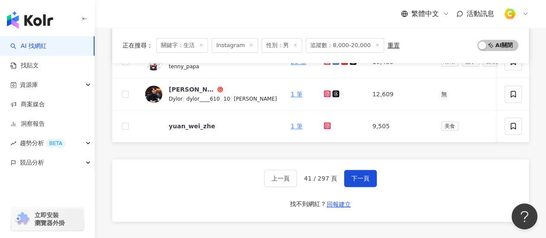
scroll to position [286, 0]
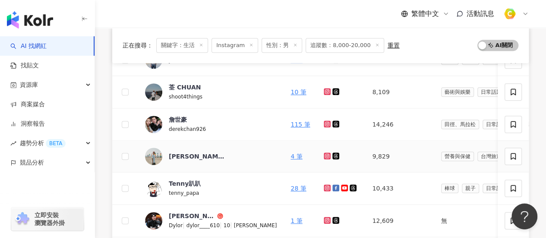
click at [324, 155] on icon at bounding box center [327, 155] width 7 height 7
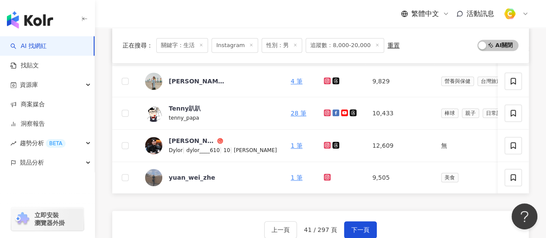
scroll to position [416, 0]
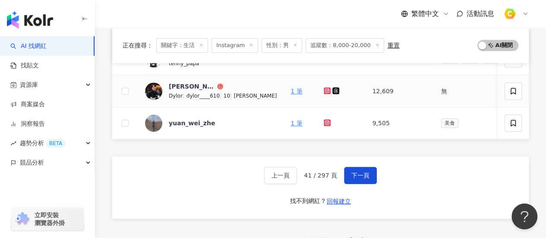
click at [326, 89] on icon at bounding box center [327, 90] width 3 height 3
click at [355, 176] on span "下一頁" at bounding box center [361, 175] width 18 height 7
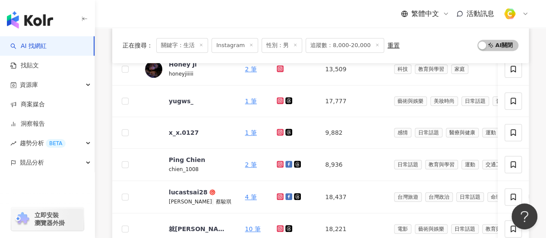
scroll to position [200, 0]
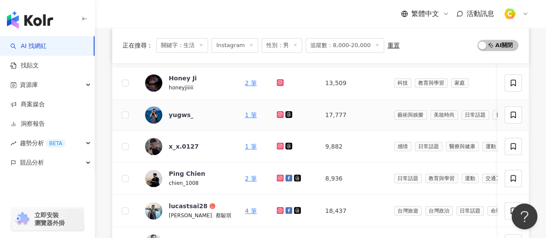
click at [278, 113] on icon at bounding box center [281, 114] width 6 height 5
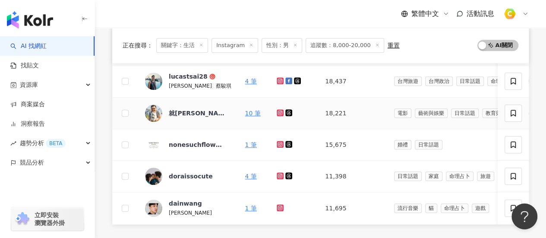
scroll to position [373, 0]
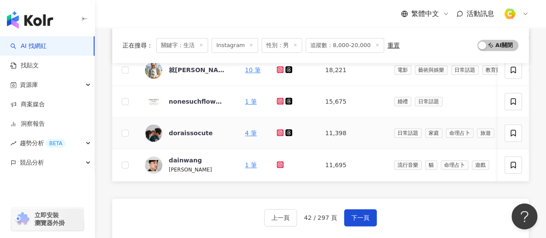
click at [279, 133] on icon at bounding box center [280, 132] width 3 height 3
click at [359, 221] on span "下一頁" at bounding box center [361, 217] width 18 height 7
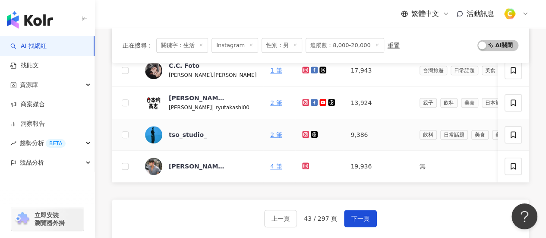
click at [303, 134] on icon at bounding box center [306, 134] width 6 height 5
click at [358, 221] on span "下一頁" at bounding box center [361, 218] width 18 height 7
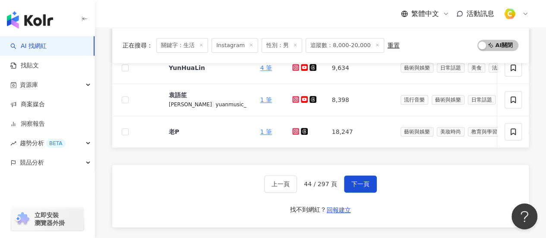
scroll to position [389, 0]
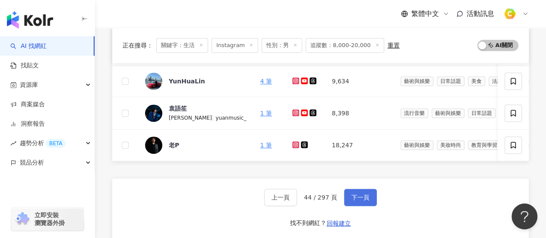
click at [356, 201] on span "下一頁" at bounding box center [361, 197] width 18 height 7
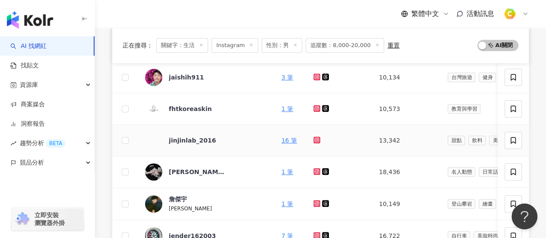
scroll to position [43, 0]
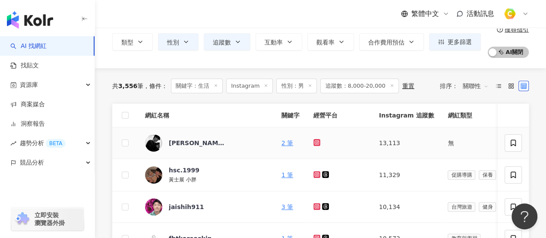
click at [314, 141] on icon at bounding box center [317, 142] width 7 height 7
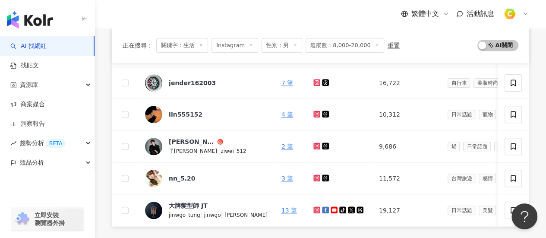
scroll to position [432, 0]
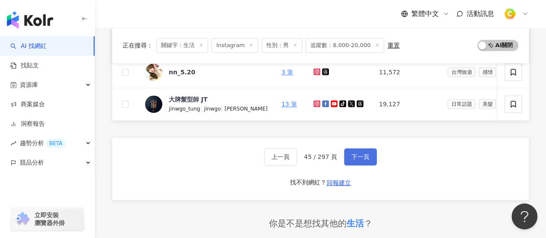
click at [361, 160] on span "下一頁" at bounding box center [361, 156] width 18 height 7
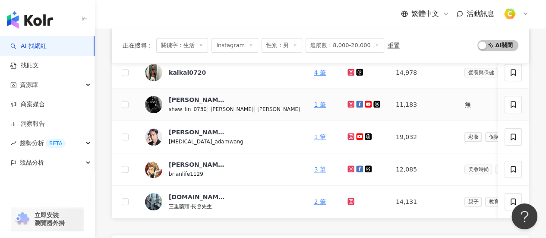
scroll to position [373, 0]
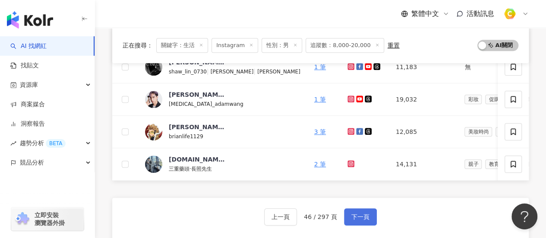
click at [358, 220] on span "下一頁" at bounding box center [361, 216] width 18 height 7
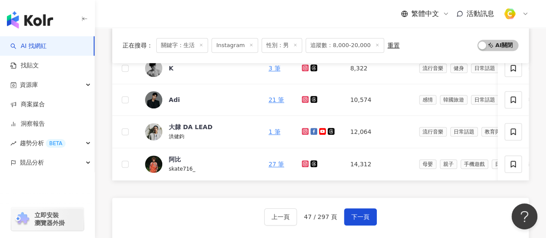
click at [108, 113] on div "正在搜尋 ： 關鍵字：生活 Instagram 性別：男 追蹤數：8,000-20,000 重置 AI 開啟 AI 關閉 網紅名稱 關鍵字 經營平台 Inst…" at bounding box center [320, 64] width 451 height 650
click at [104, 182] on div "正在搜尋 ： 關鍵字：生活 Instagram 性別：男 追蹤數：8,000-20,000 重置 AI 開啟 AI 關閉 網紅名稱 關鍵字 經營平台 Inst…" at bounding box center [320, 64] width 451 height 650
click at [105, 138] on div "正在搜尋 ： 關鍵字：生活 Instagram 性別：男 追蹤數：8,000-20,000 重置 AI 開啟 AI 關閉 網紅名稱 關鍵字 經營平台 Inst…" at bounding box center [320, 64] width 451 height 650
